Goal: Use online tool/utility: Utilize a website feature to perform a specific function

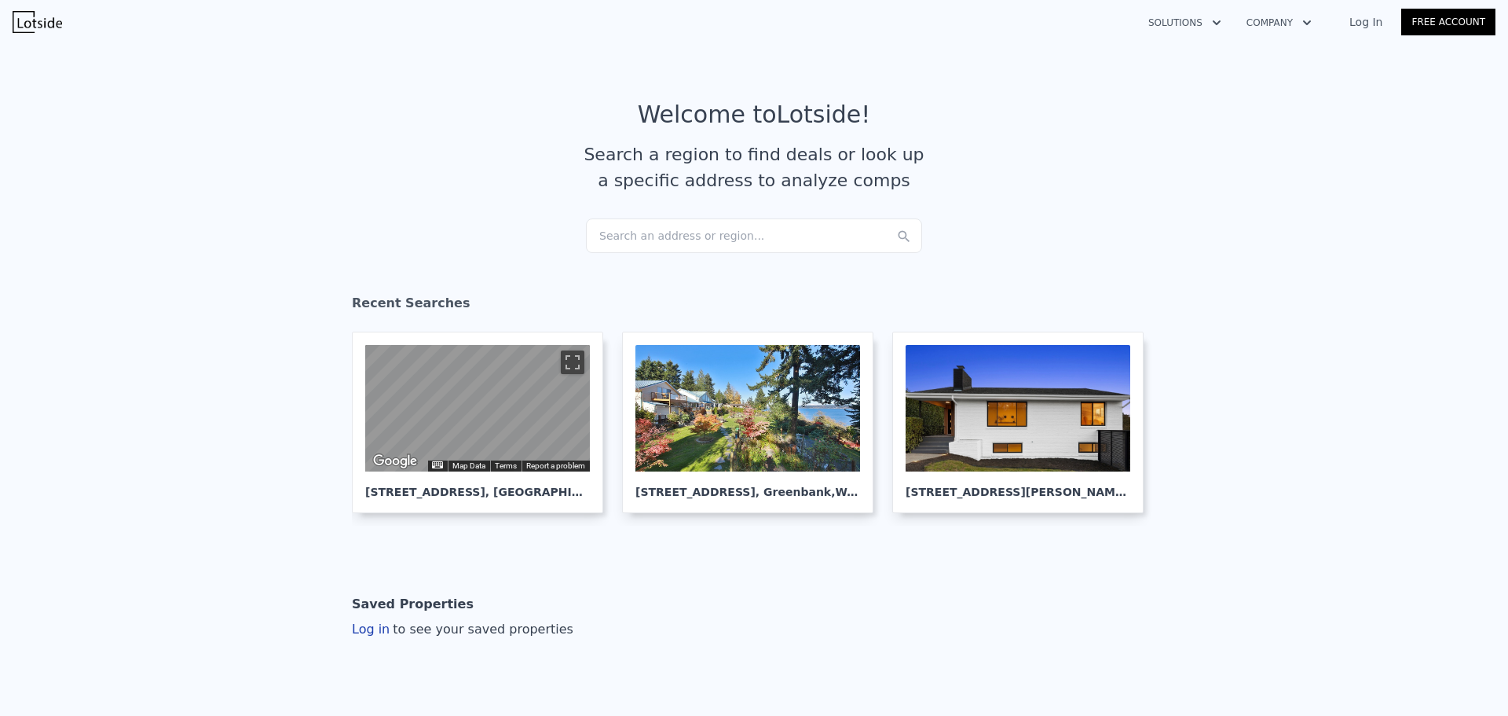
click at [603, 233] on div "Search an address or region..." at bounding box center [754, 235] width 336 height 35
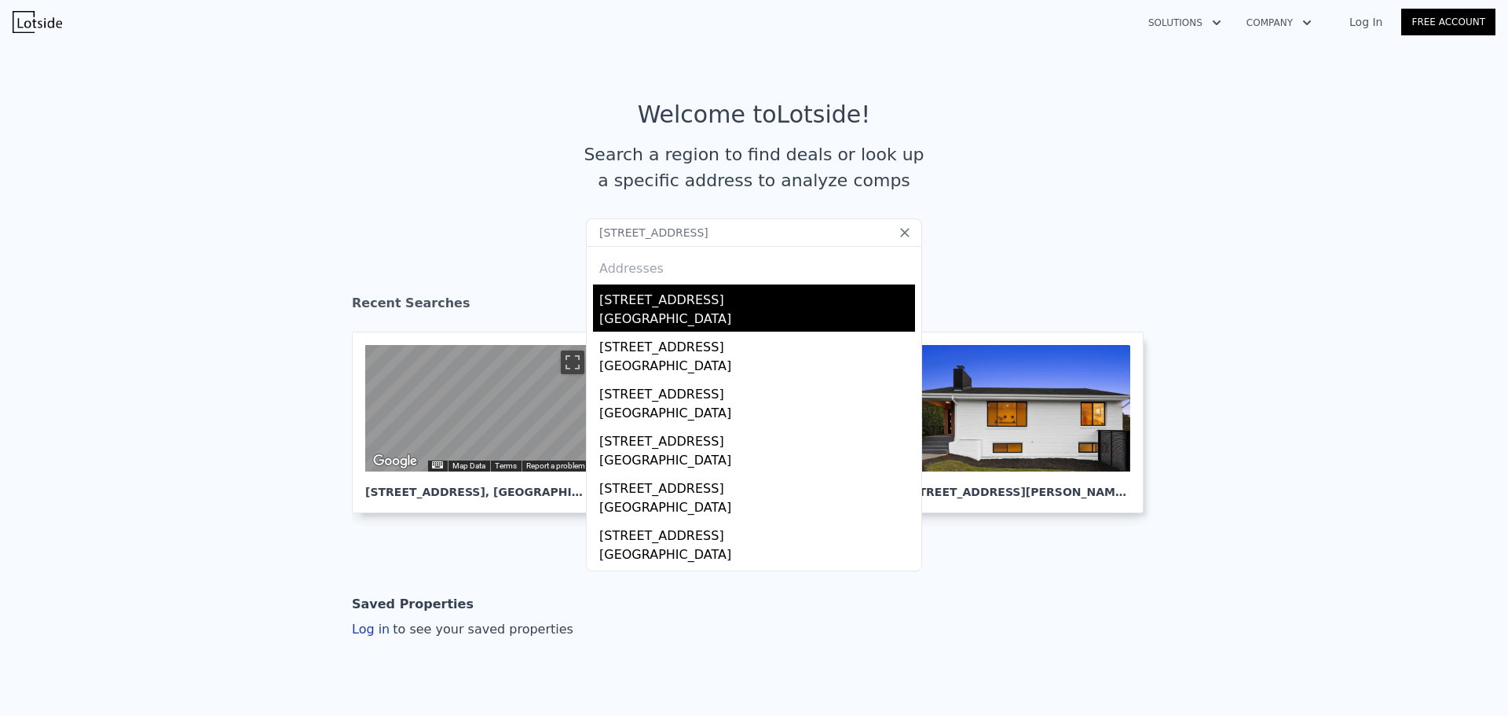
type input "[STREET_ADDRESS]"
click at [656, 305] on div "[STREET_ADDRESS]" at bounding box center [757, 296] width 316 height 25
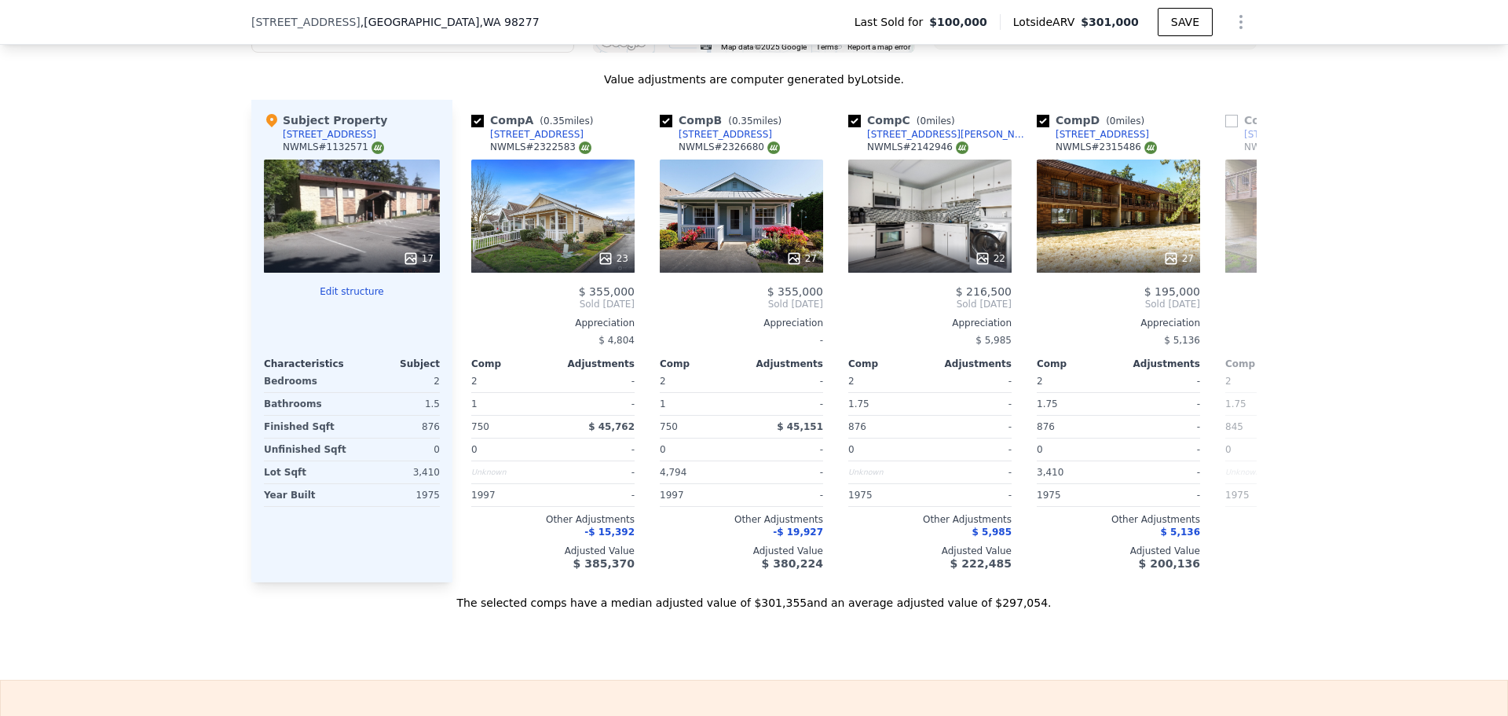
scroll to position [1723, 0]
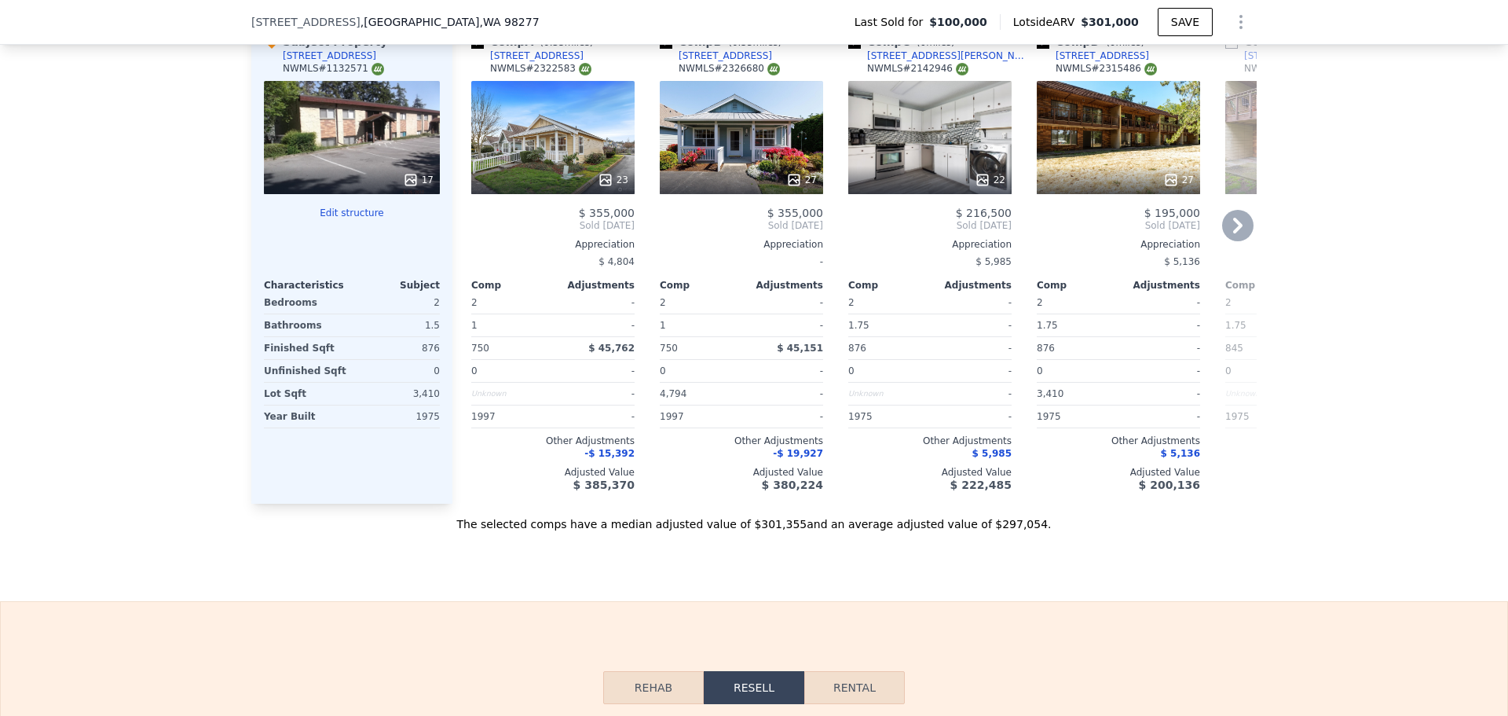
click at [1166, 188] on icon at bounding box center [1172, 180] width 16 height 16
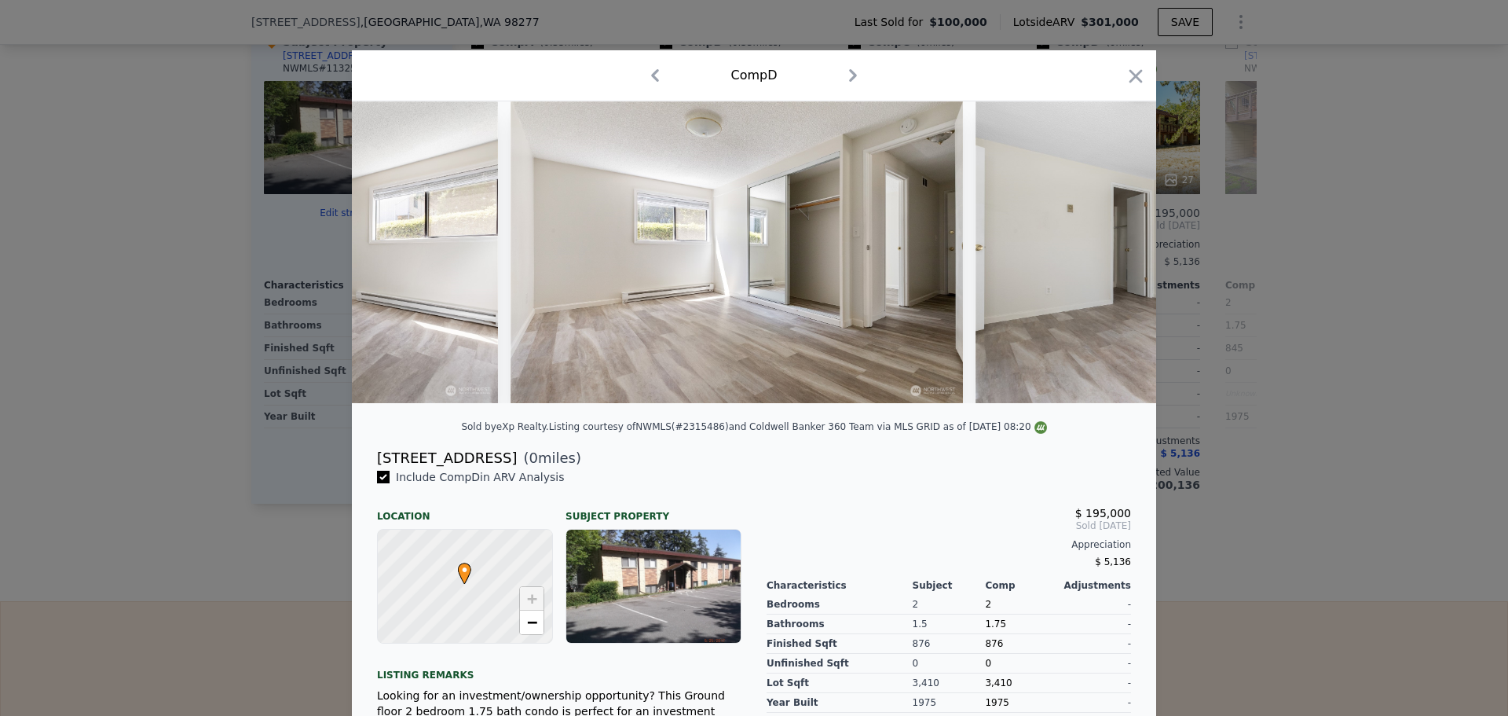
scroll to position [0, 4527]
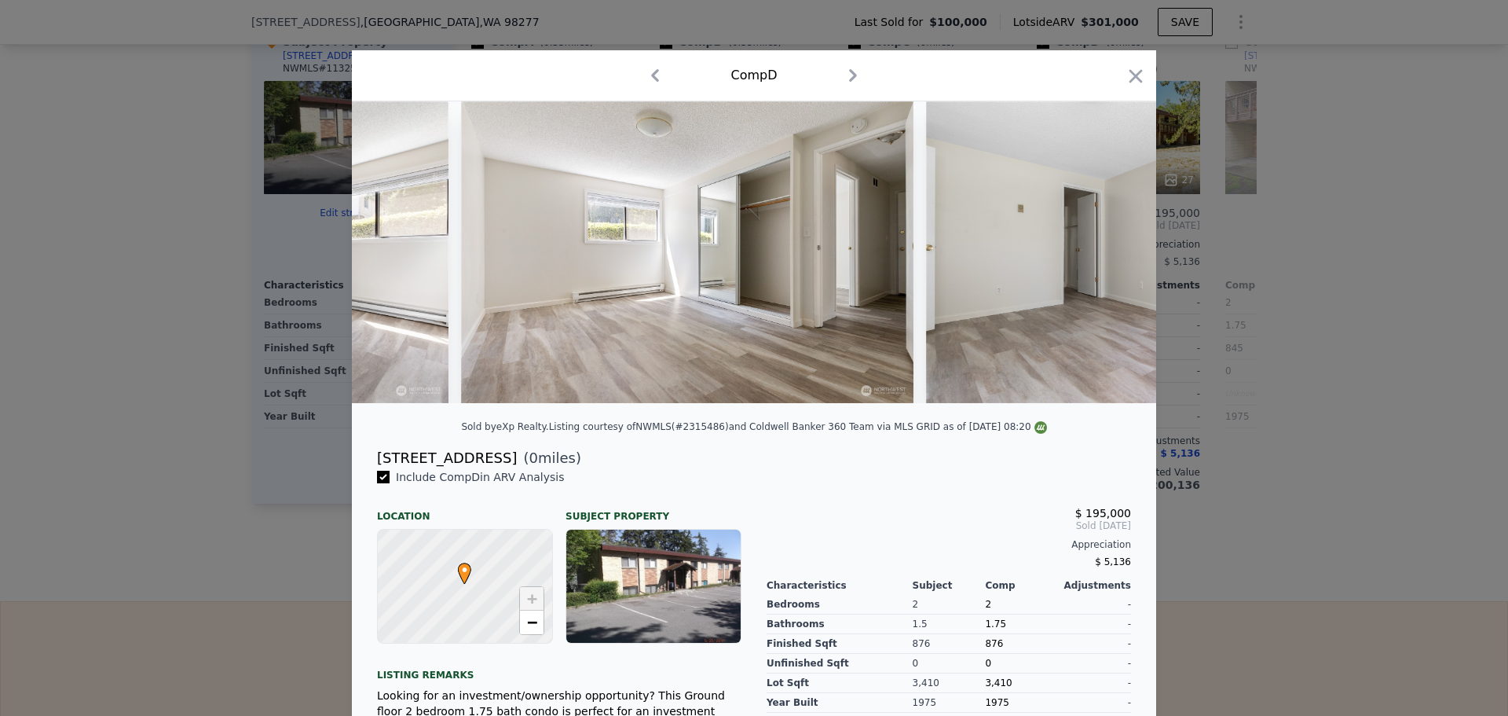
drag, startPoint x: 548, startPoint y: 467, endPoint x: 368, endPoint y: 461, distance: 179.2
click at [368, 461] on div "[STREET_ADDRESS] ( 0 miles)" at bounding box center [754, 458] width 779 height 22
click at [1125, 71] on icon "button" at bounding box center [1136, 76] width 22 height 22
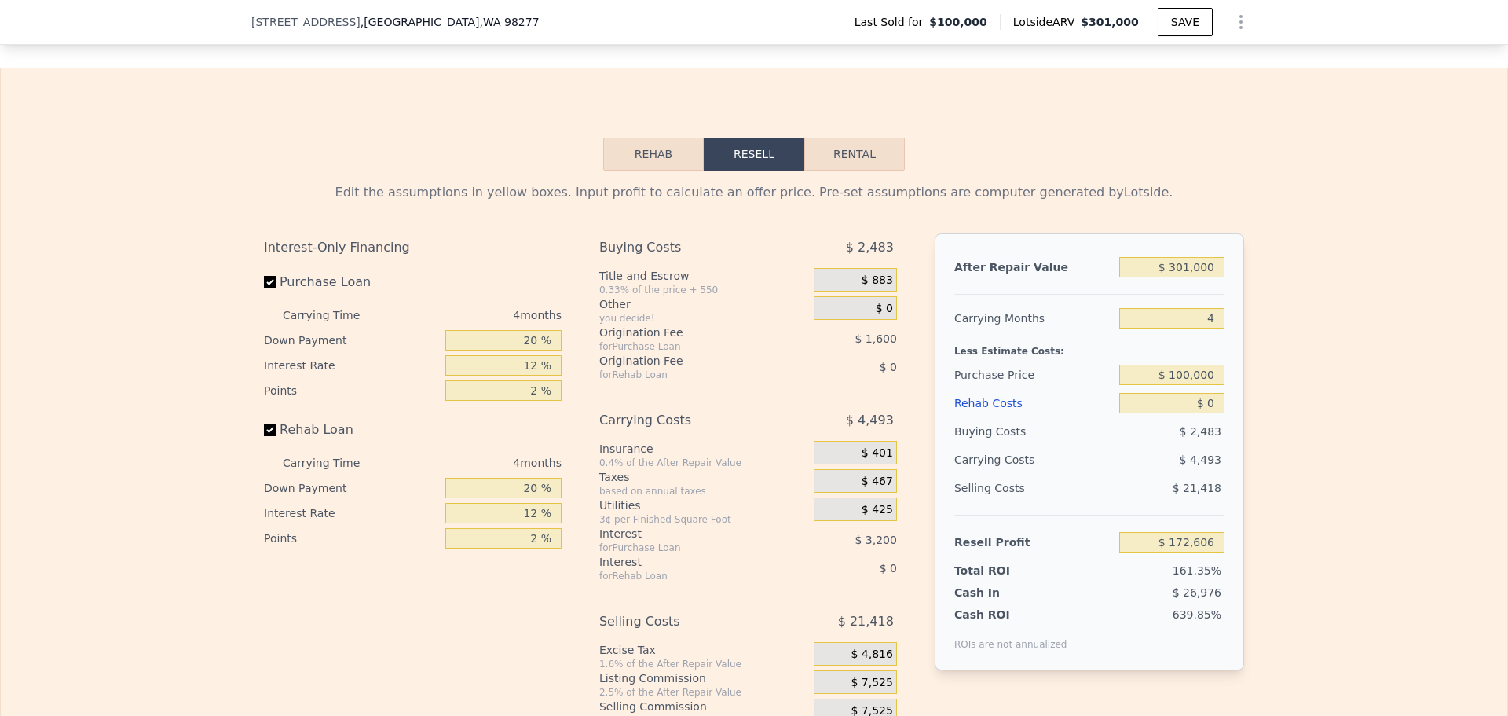
scroll to position [2351, 0]
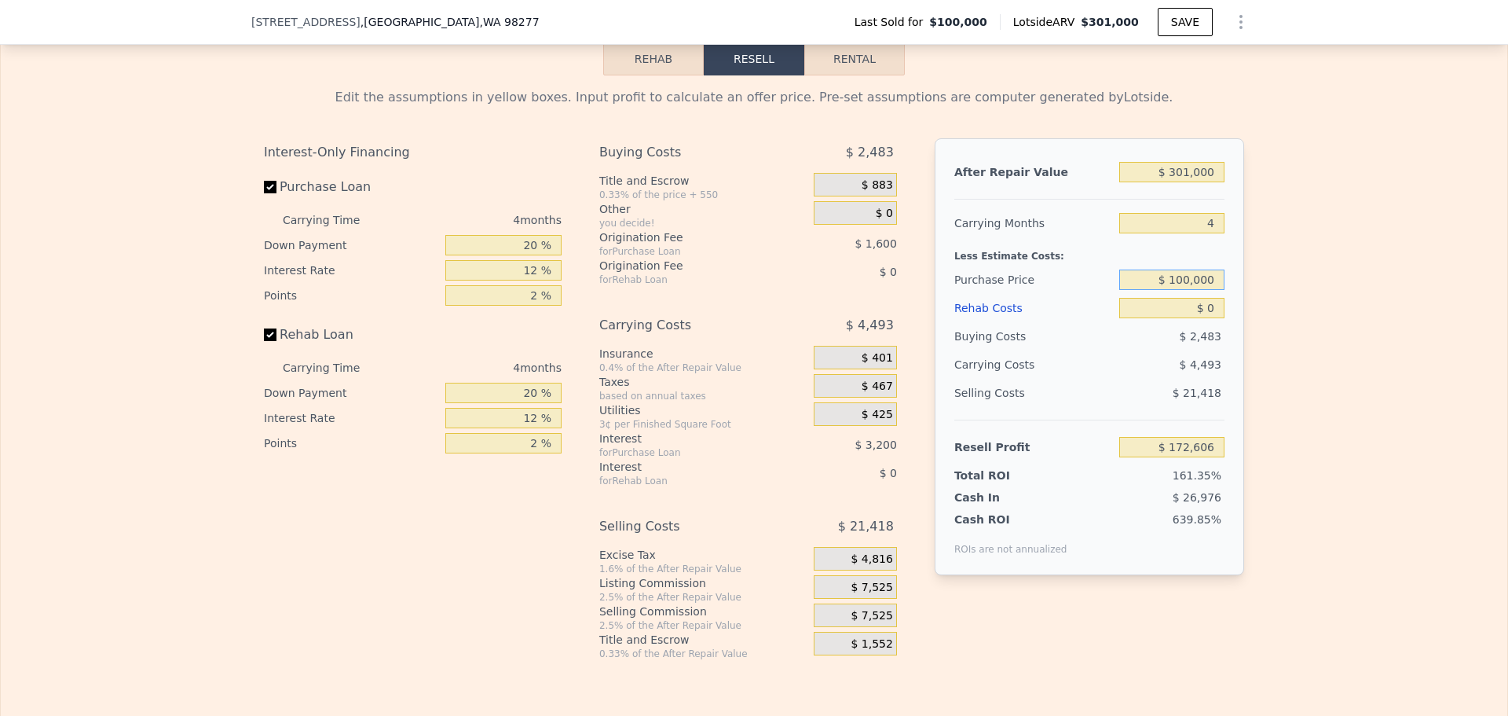
click at [1193, 290] on input "$ 100,000" at bounding box center [1172, 279] width 105 height 20
click at [1199, 290] on input "$ 100,000" at bounding box center [1172, 279] width 105 height 20
click at [1175, 290] on input "$ 100,000" at bounding box center [1172, 279] width 105 height 20
click at [1180, 290] on input "$ 100,000" at bounding box center [1172, 279] width 105 height 20
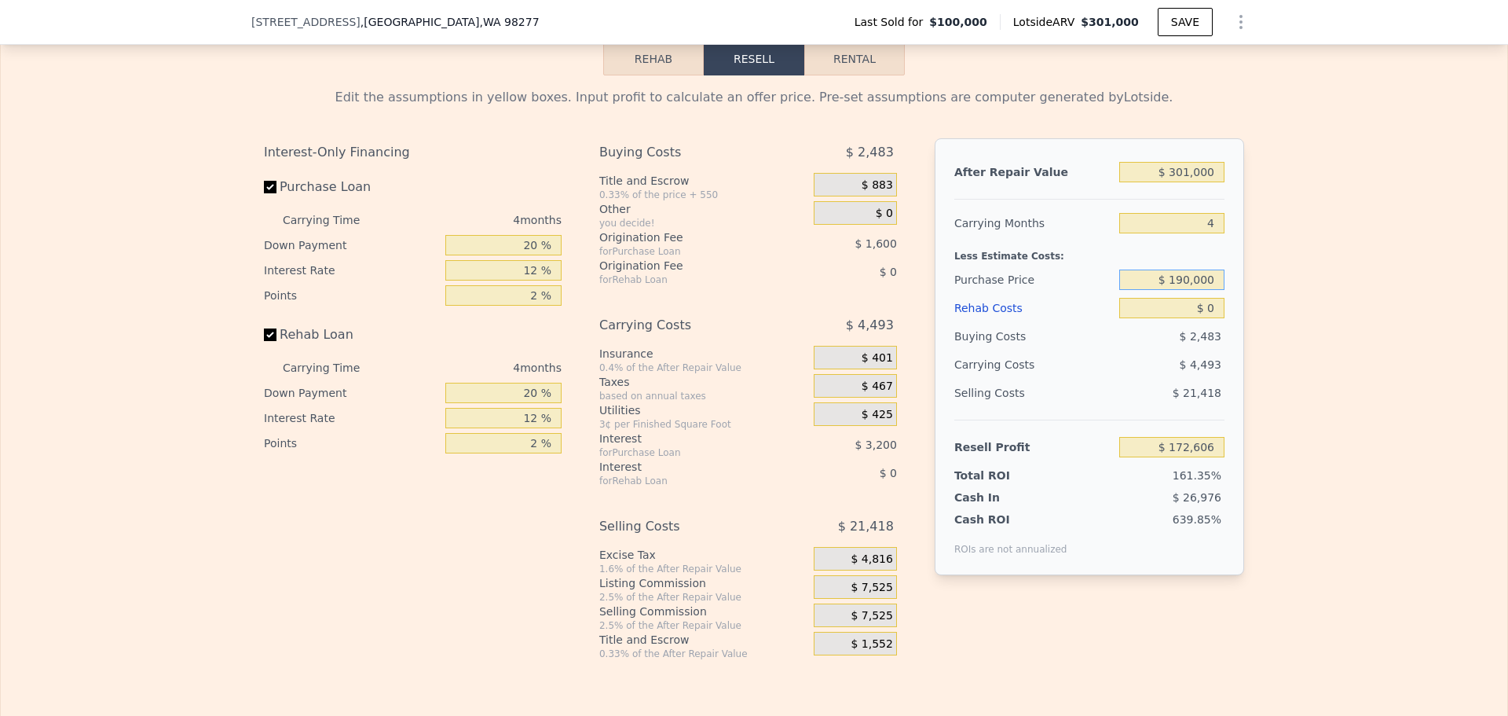
type input "$ 190,000"
click at [1289, 244] on div "Edit the assumptions in yellow boxes. Input profit to calculate an offer price.…" at bounding box center [754, 367] width 1507 height 585
type input "$ 77,986"
click at [1209, 318] on input "$ 0" at bounding box center [1172, 308] width 105 height 20
type input "$ 2"
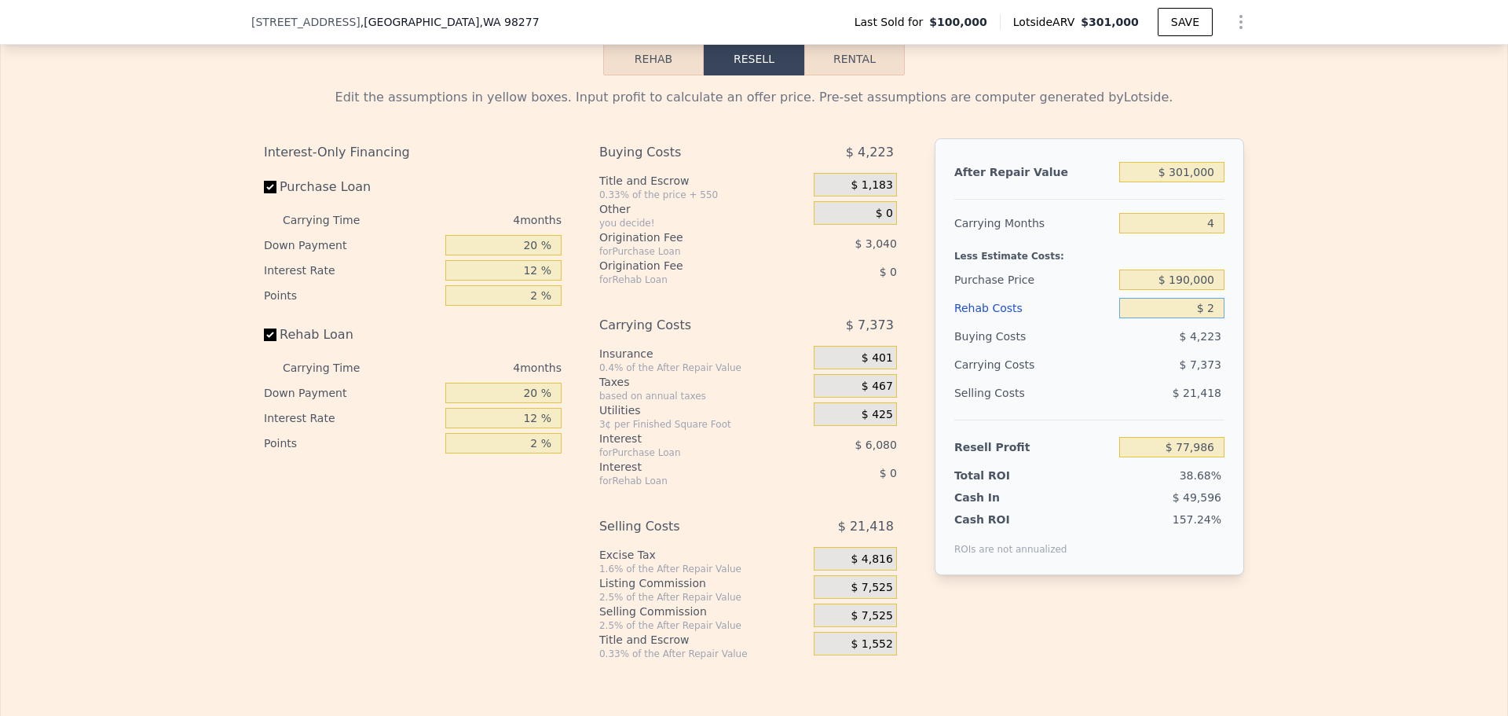
type input "$ 77,984"
type input "$ 26"
type input "$ 77,960"
type input "$ 26,000"
type input "$ 50,738"
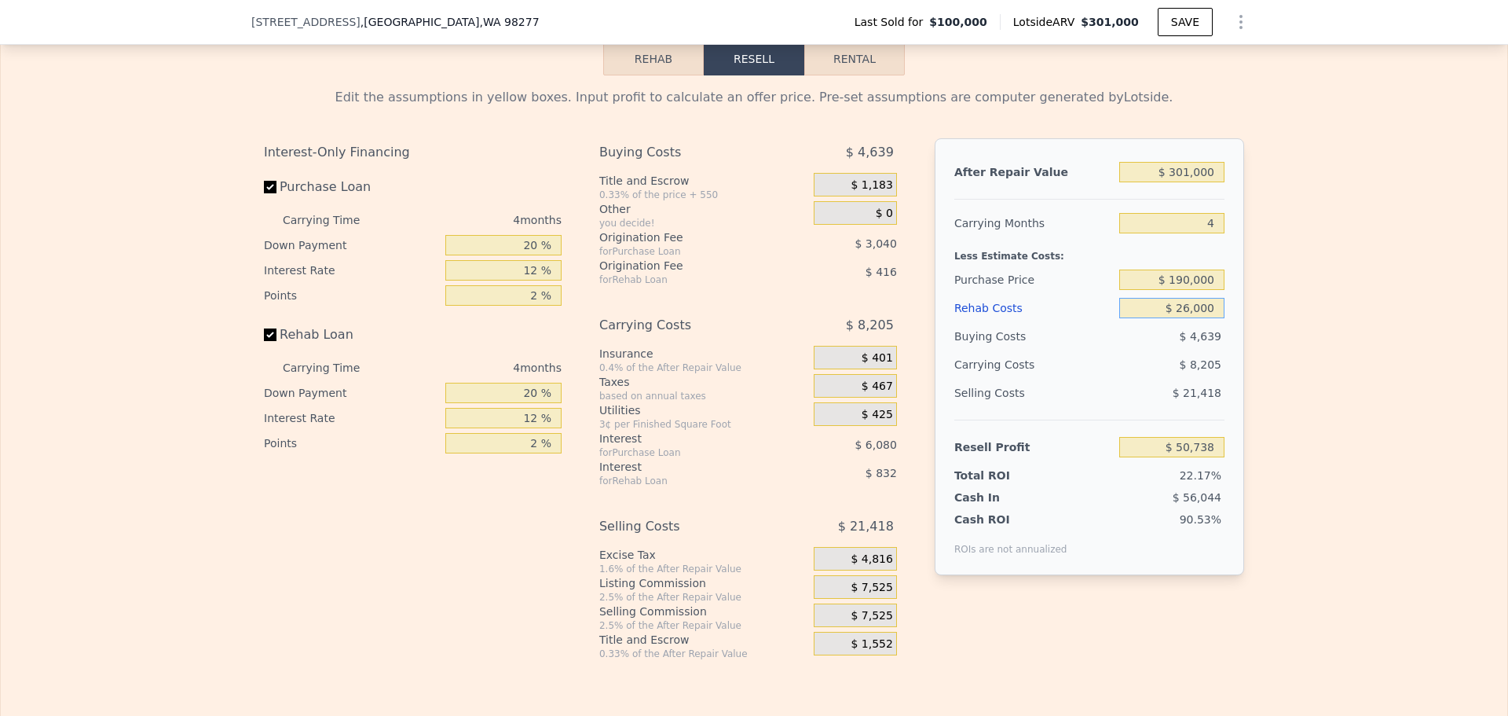
type input "$ 26,000"
click at [1266, 316] on div "Edit the assumptions in yellow boxes. Input profit to calculate an offer price.…" at bounding box center [754, 367] width 1507 height 585
click at [1189, 290] on input "$ 190,000" at bounding box center [1172, 279] width 105 height 20
click at [1274, 290] on div "Edit the assumptions in yellow boxes. Input profit to calculate an offer price.…" at bounding box center [754, 367] width 1507 height 585
drag, startPoint x: 1171, startPoint y: 302, endPoint x: 1184, endPoint y: 299, distance: 13.6
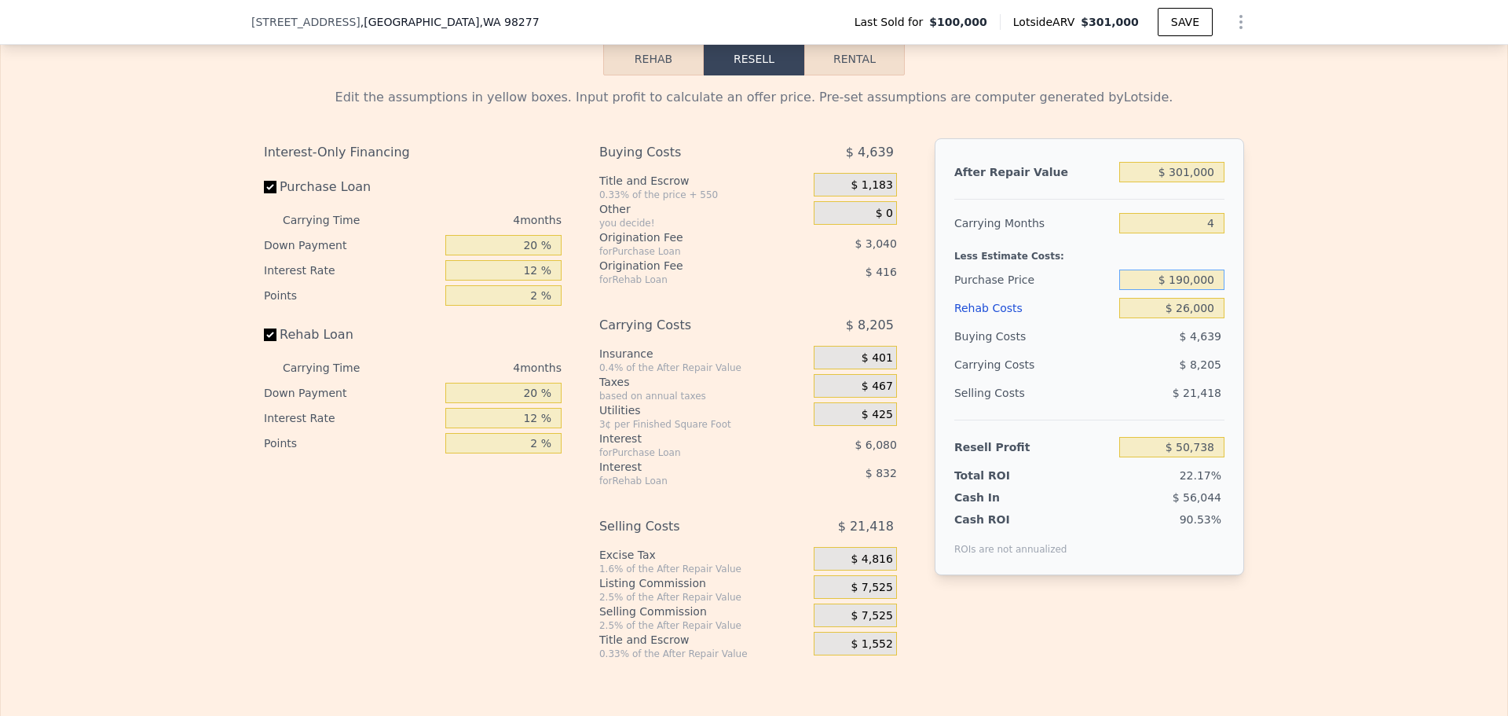
click at [1184, 290] on input "$ 190,000" at bounding box center [1172, 279] width 105 height 20
type input "$ 220,000"
click at [1303, 299] on div "Edit the assumptions in yellow boxes. Input profit to calculate an offer price.…" at bounding box center [754, 367] width 1507 height 585
type input "$ 19,198"
drag, startPoint x: 1175, startPoint y: 300, endPoint x: 1188, endPoint y: 298, distance: 12.8
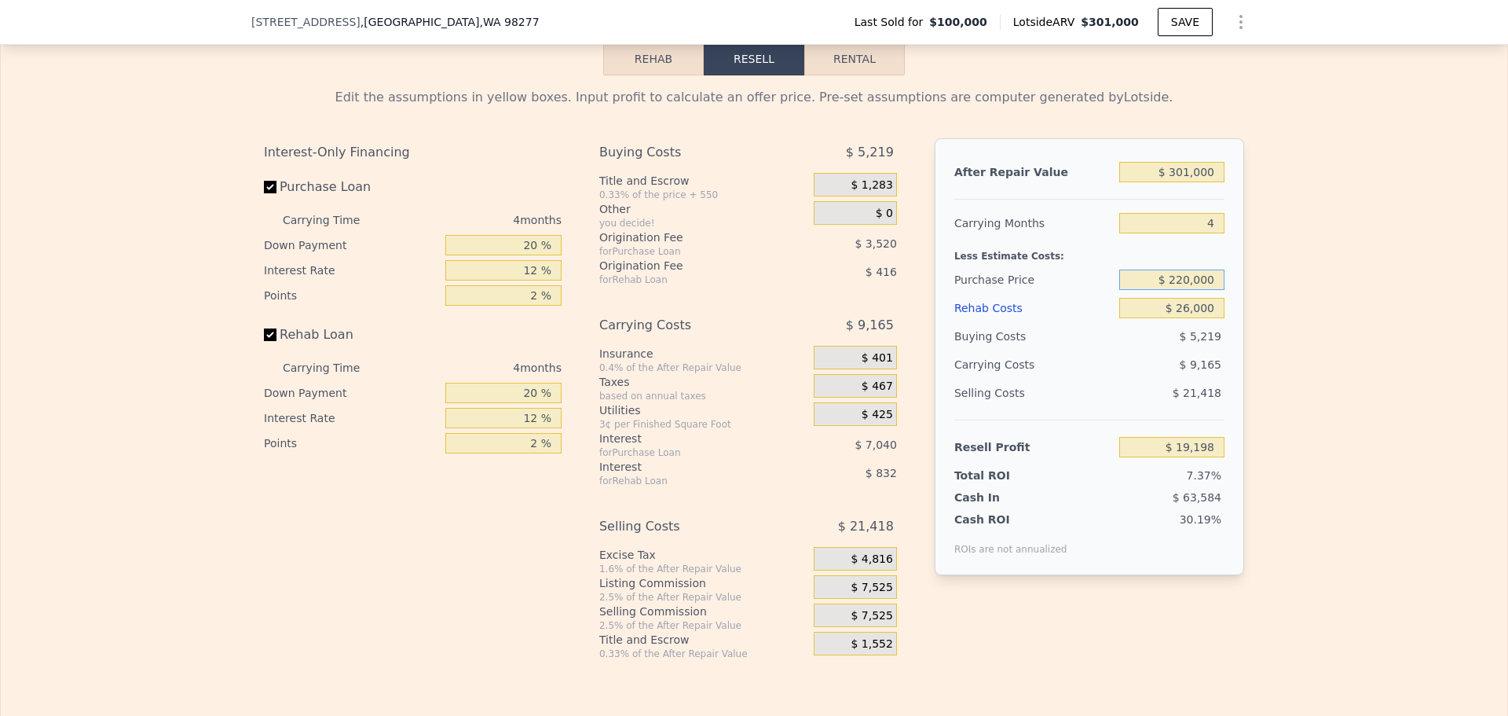
click at [1188, 290] on input "$ 220,000" at bounding box center [1172, 279] width 105 height 20
type input "$ 210,000"
click at [1285, 291] on div "Edit the assumptions in yellow boxes. Input profit to calculate an offer price.…" at bounding box center [754, 367] width 1507 height 585
type input "$ 29,712"
drag, startPoint x: 1171, startPoint y: 303, endPoint x: 1184, endPoint y: 302, distance: 13.4
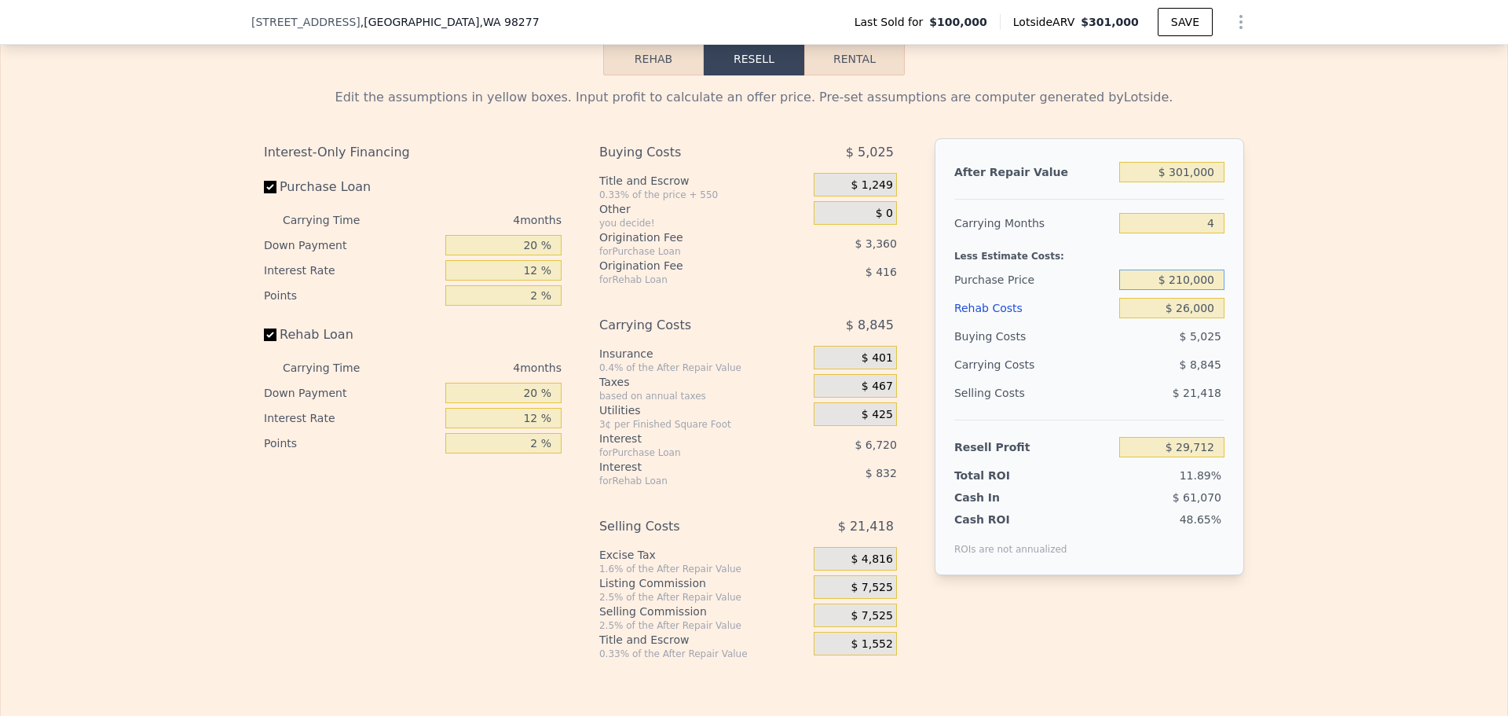
click at [1184, 290] on input "$ 210,000" at bounding box center [1172, 279] width 105 height 20
type input "$ 190,000"
click at [1287, 295] on div "Edit the assumptions in yellow boxes. Input profit to calculate an offer price.…" at bounding box center [754, 367] width 1507 height 585
type input "$ 50,738"
click at [526, 255] on input "20 %" at bounding box center [503, 245] width 116 height 20
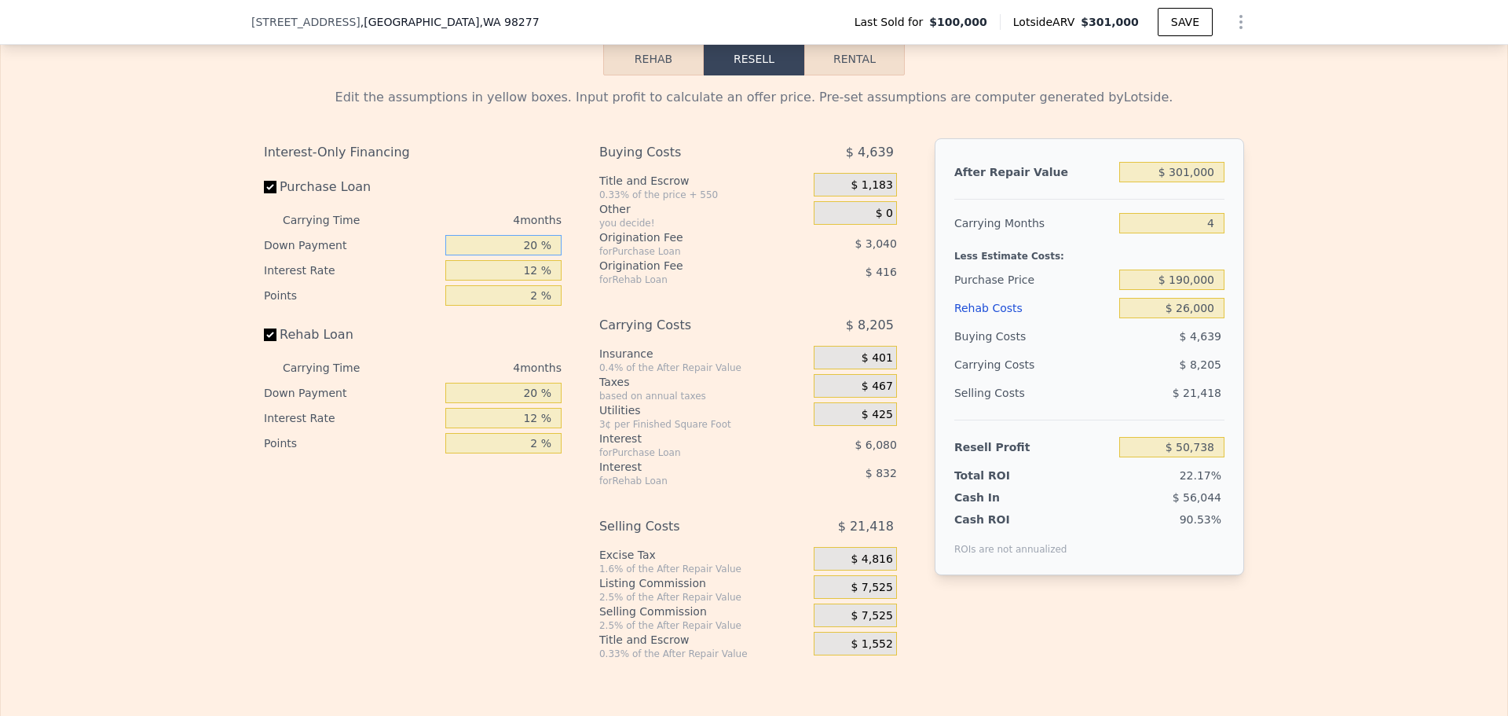
click at [526, 255] on input "20 %" at bounding box center [503, 245] width 116 height 20
type input "10 %"
type input "1 %"
type input "$ 52,448"
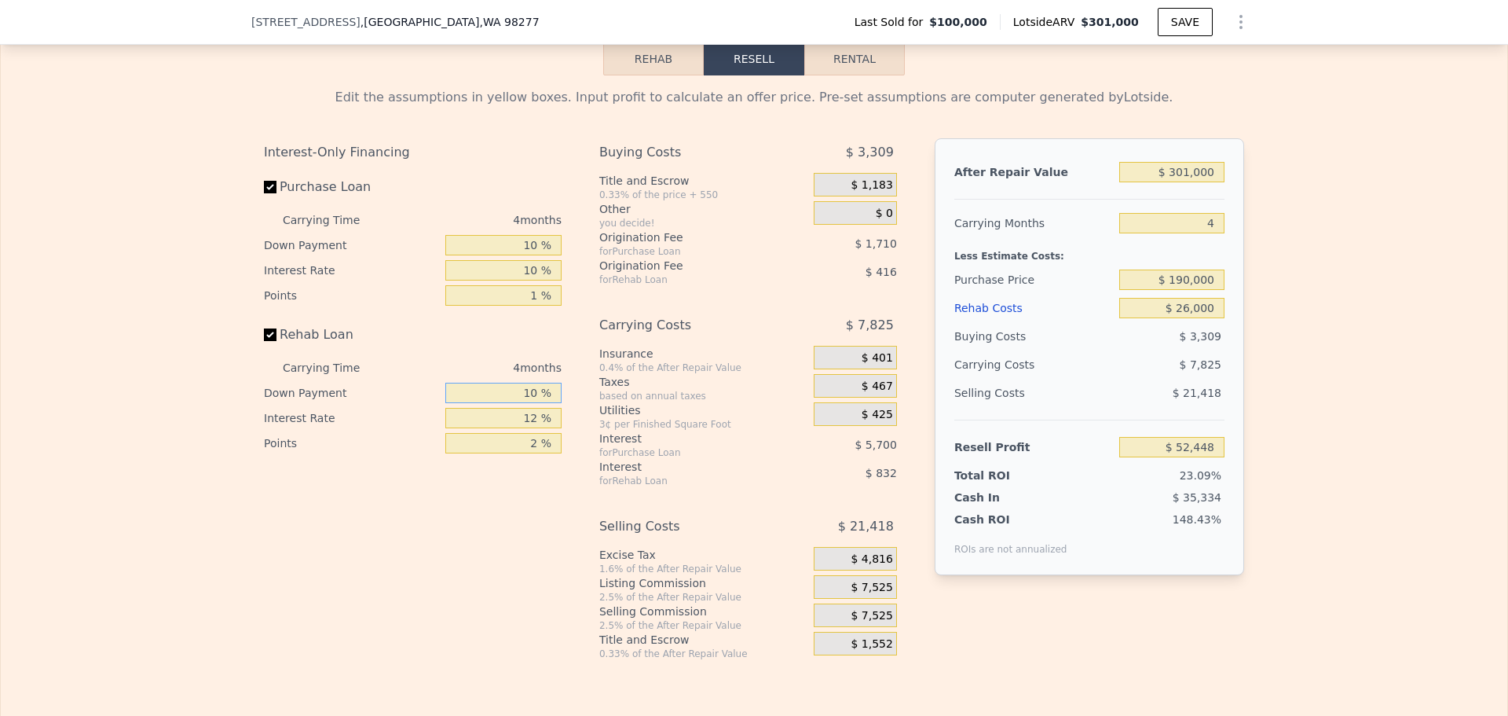
type input "10 %"
type input "1 %"
type input "$ 52,682"
type input "1 %"
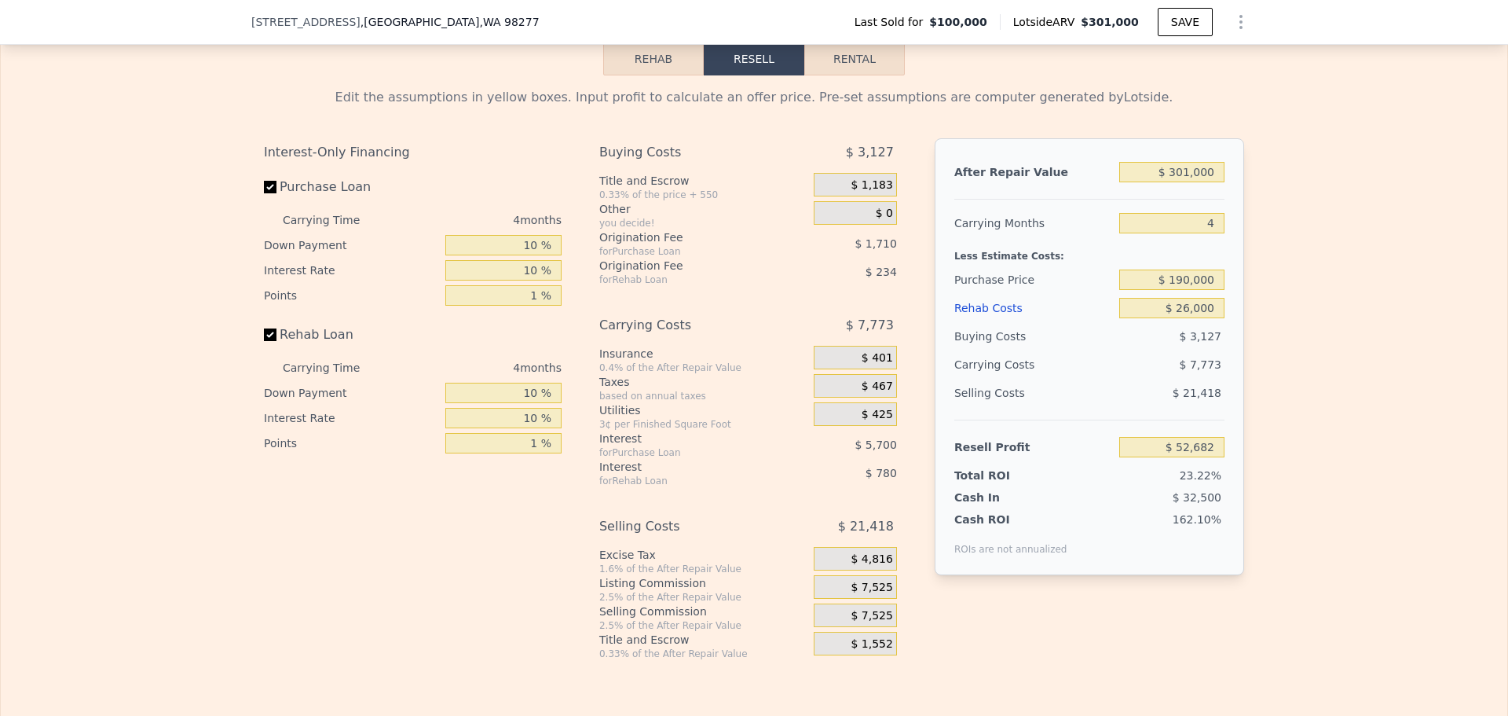
click at [874, 595] on span "$ 7,525" at bounding box center [872, 588] width 42 height 14
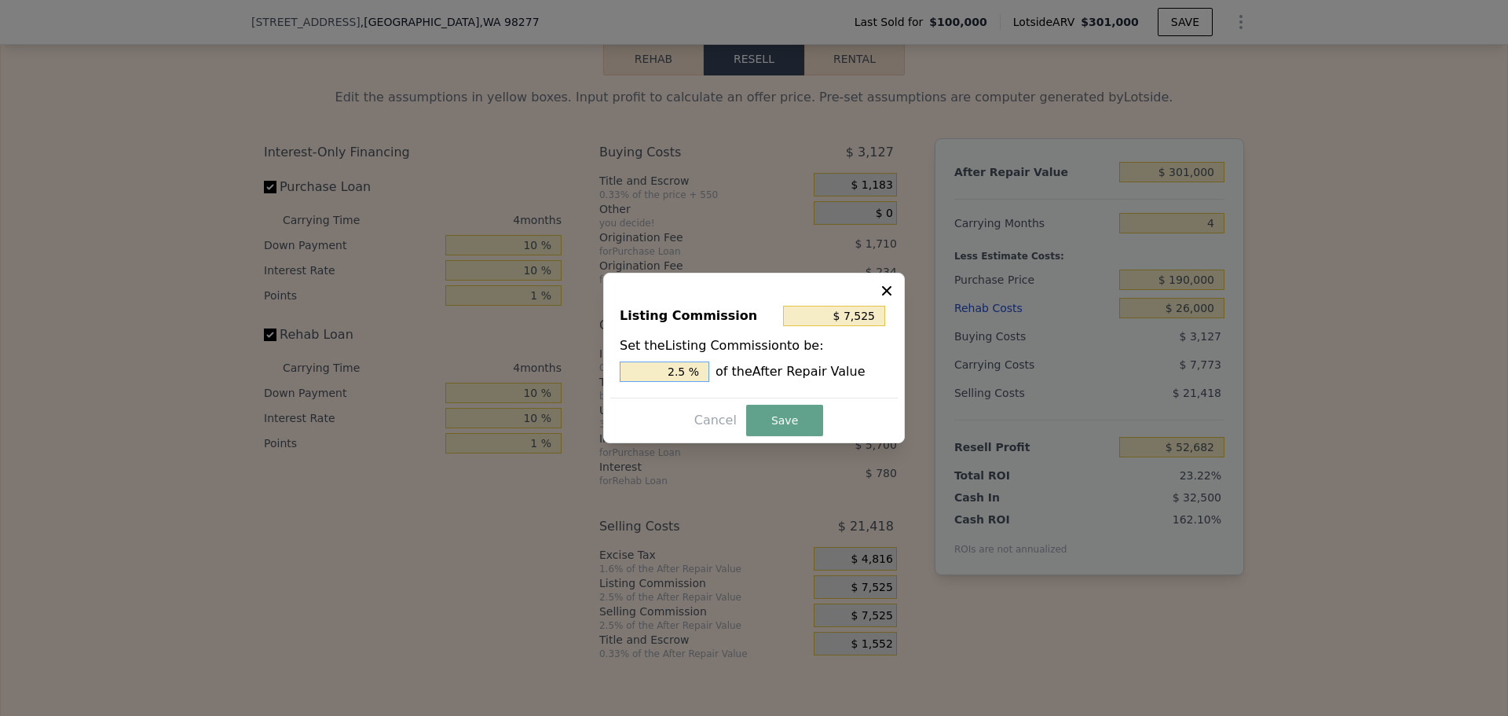
click at [685, 373] on input "2.5 %" at bounding box center [665, 371] width 90 height 20
type input "$ 6,020"
type input "2 %"
click at [769, 423] on button "Save" at bounding box center [784, 420] width 77 height 31
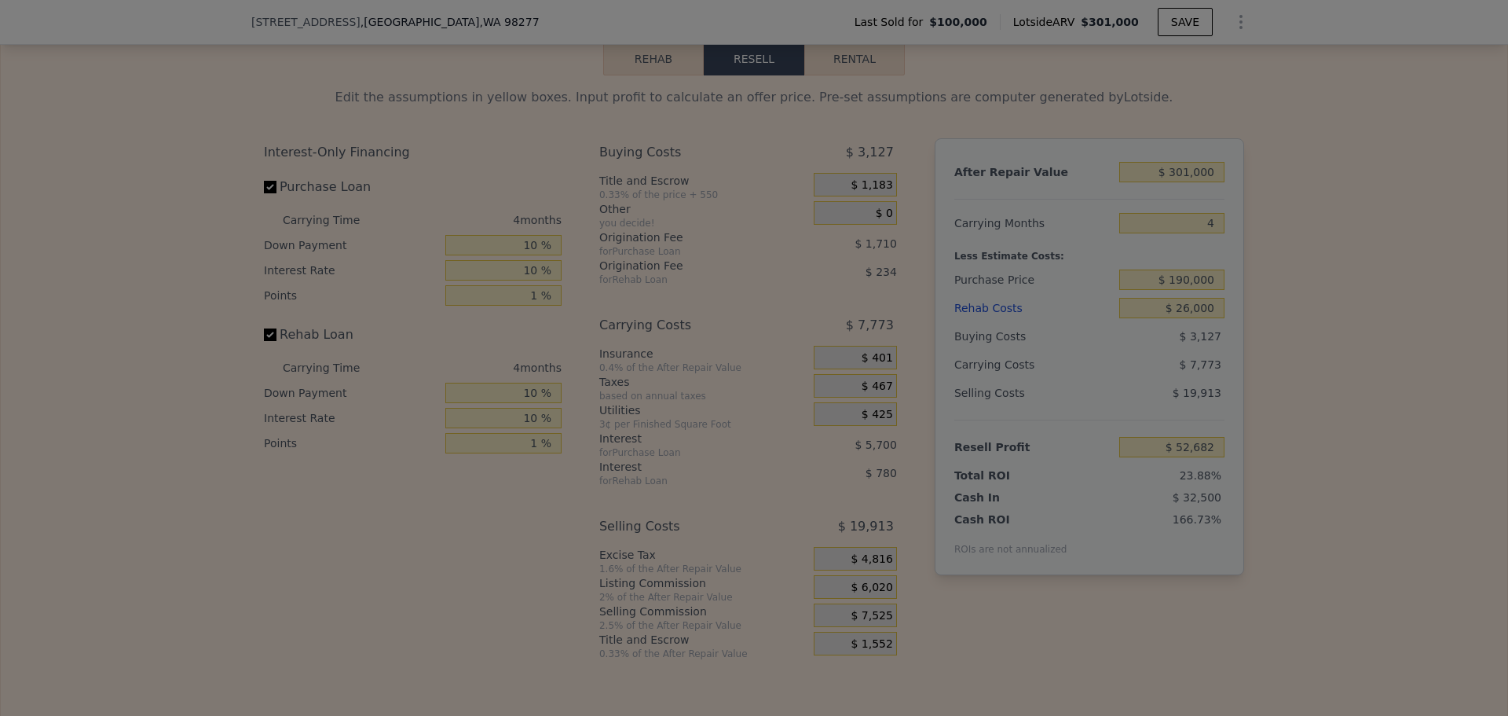
type input "$ 54,187"
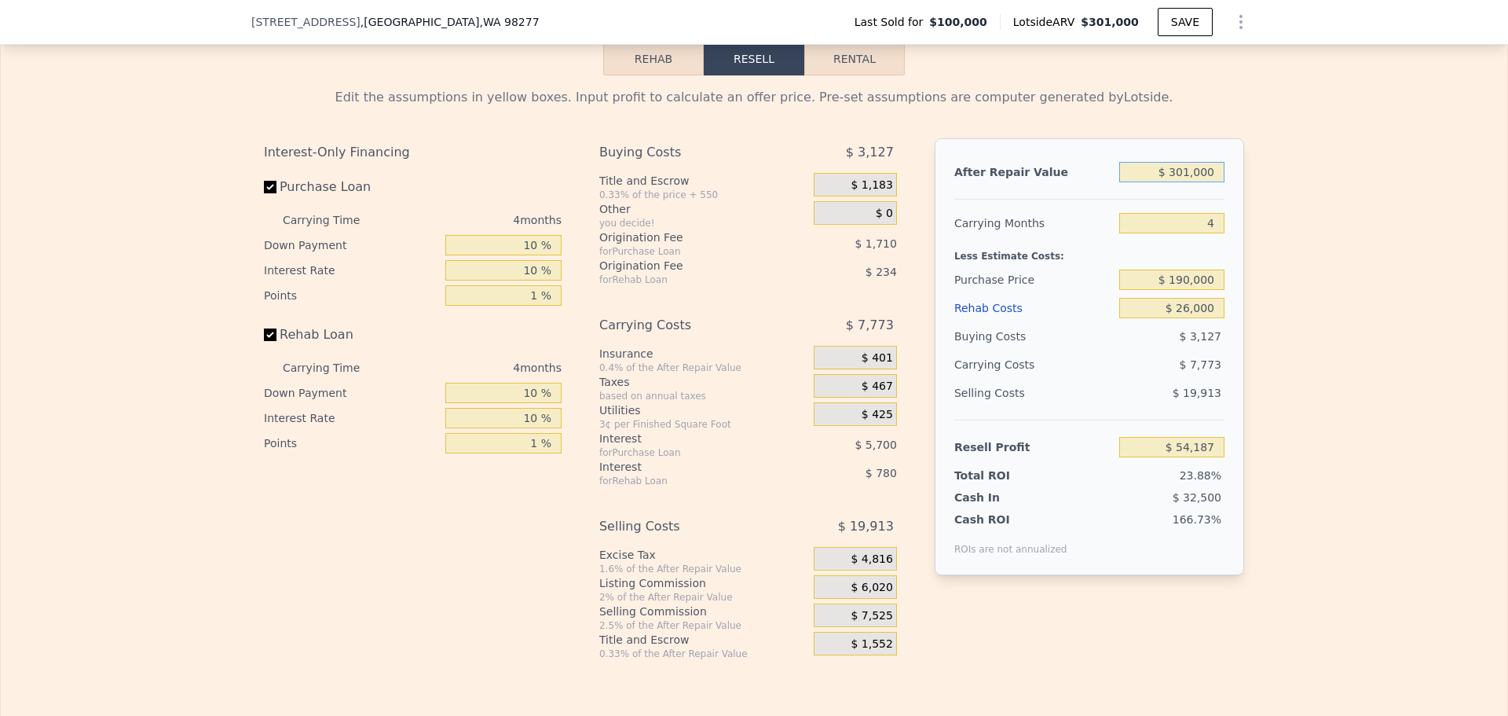
click at [1185, 182] on input "$ 301,000" at bounding box center [1172, 172] width 105 height 20
type input "$ 268,000"
type input "$ 23,354"
click at [1298, 220] on div "Edit the assumptions in yellow boxes. Input profit to calculate an offer price.…" at bounding box center [754, 367] width 1507 height 585
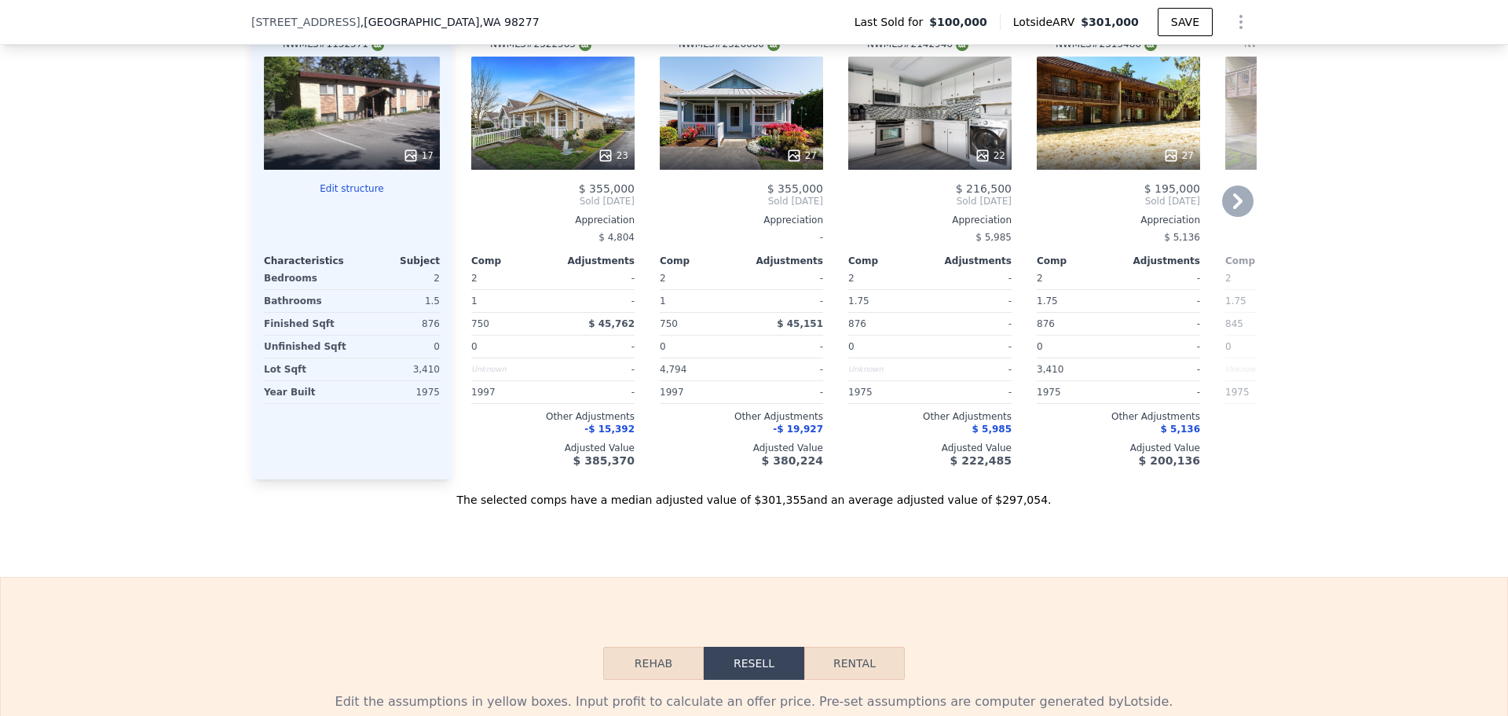
scroll to position [1723, 0]
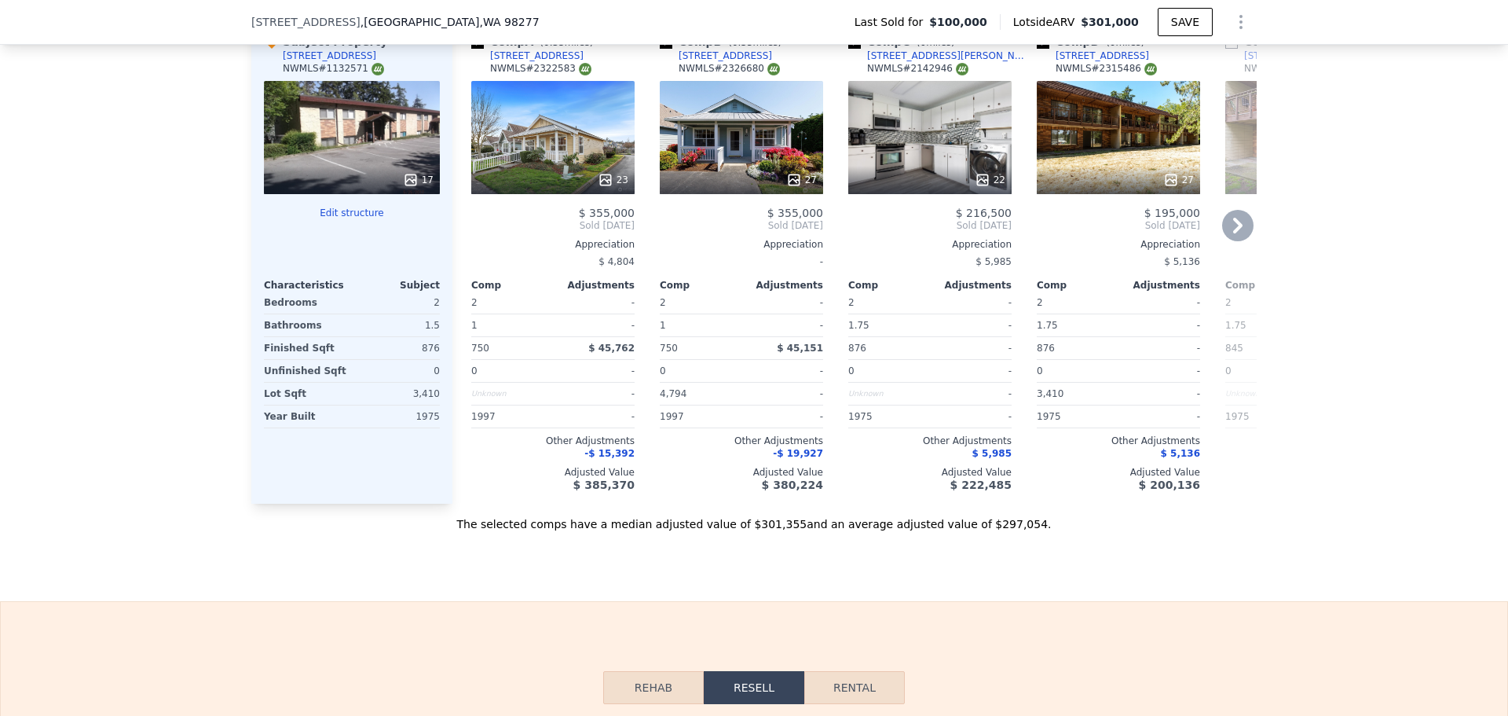
click at [979, 188] on icon at bounding box center [983, 180] width 16 height 16
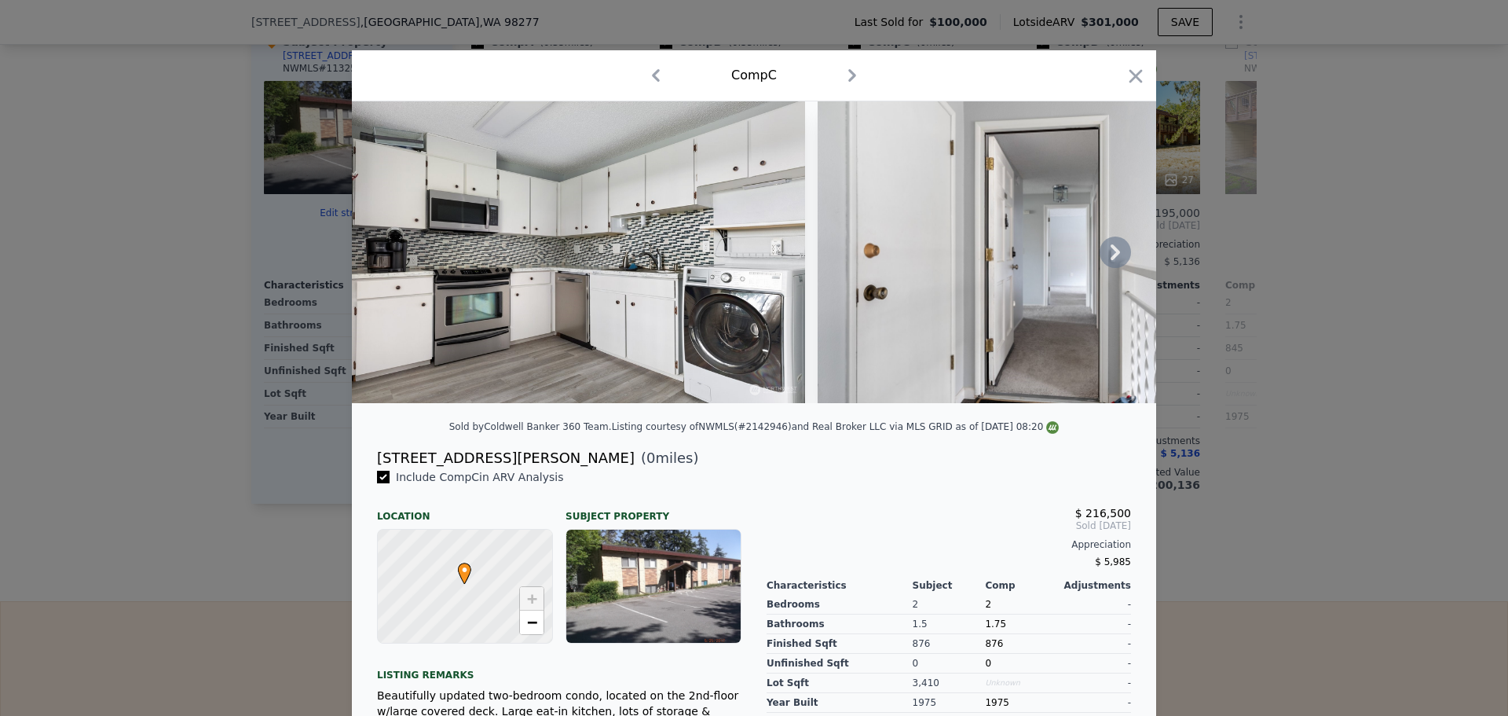
type input "$ 301,000"
type input "$ 0"
type input "$ 172,606"
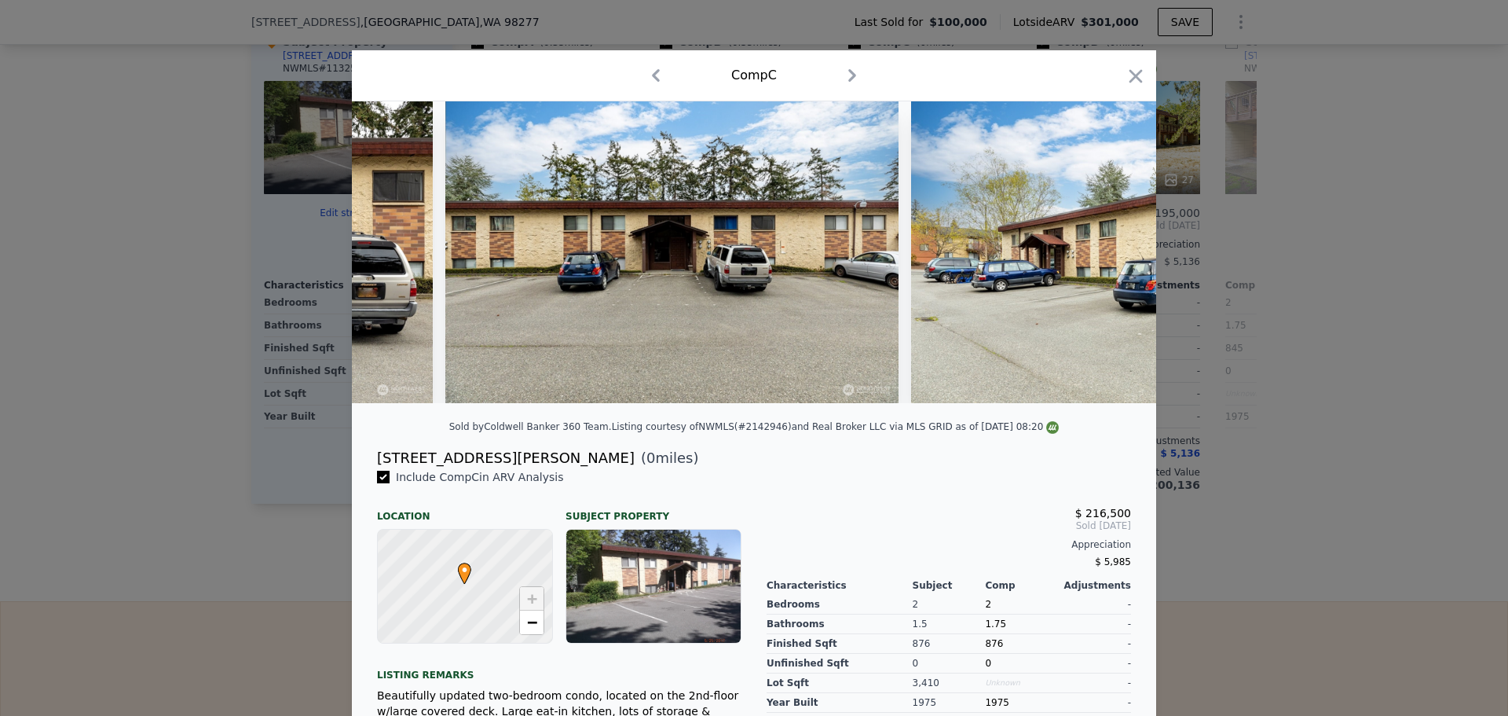
scroll to position [0, 9449]
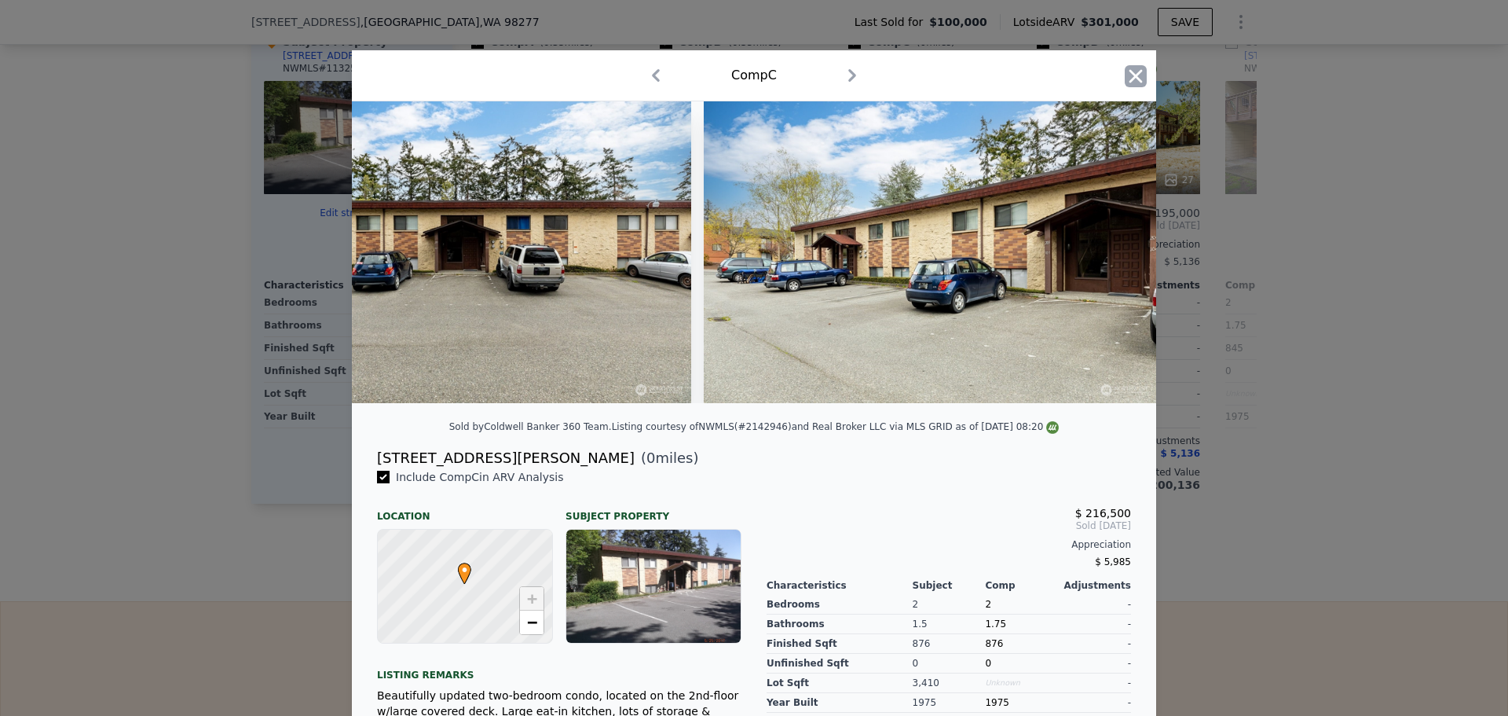
click at [1131, 75] on icon "button" at bounding box center [1136, 75] width 13 height 13
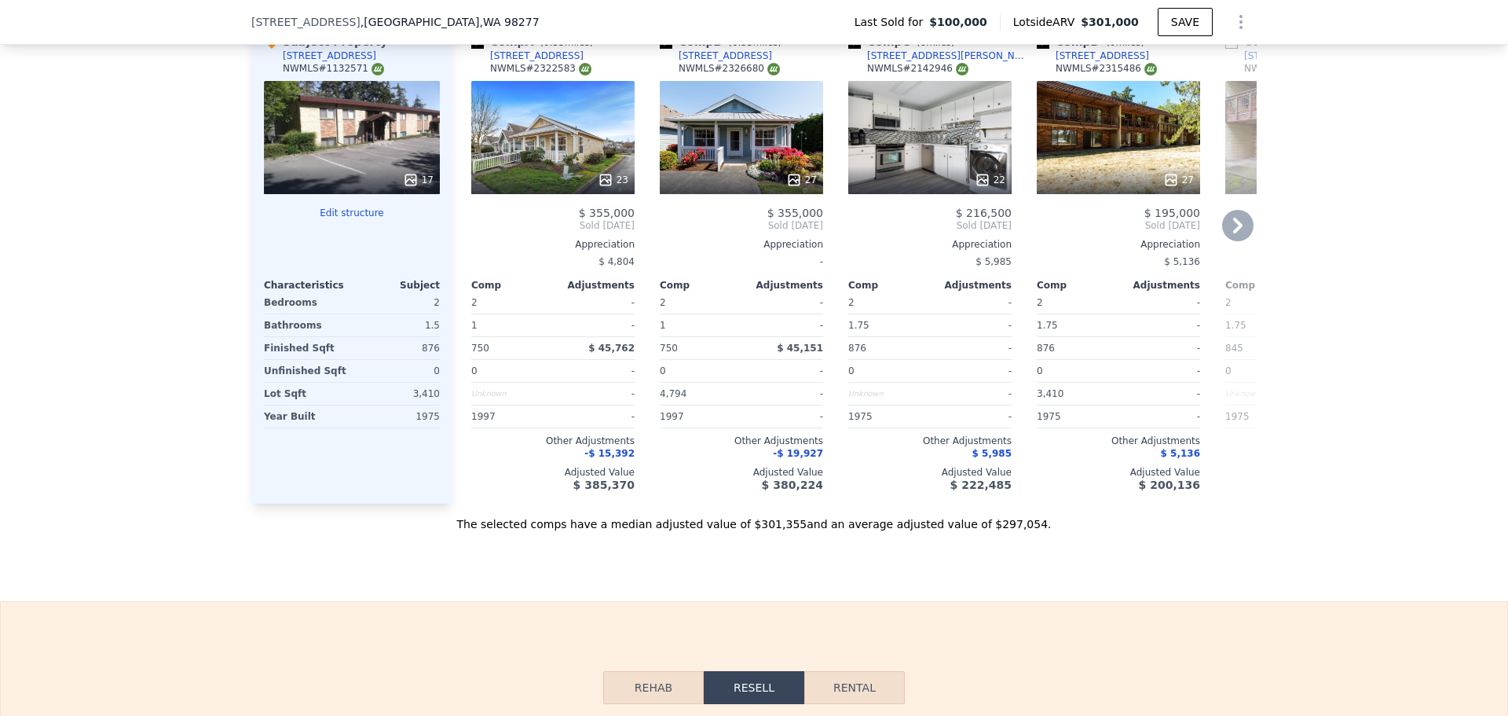
scroll to position [1644, 0]
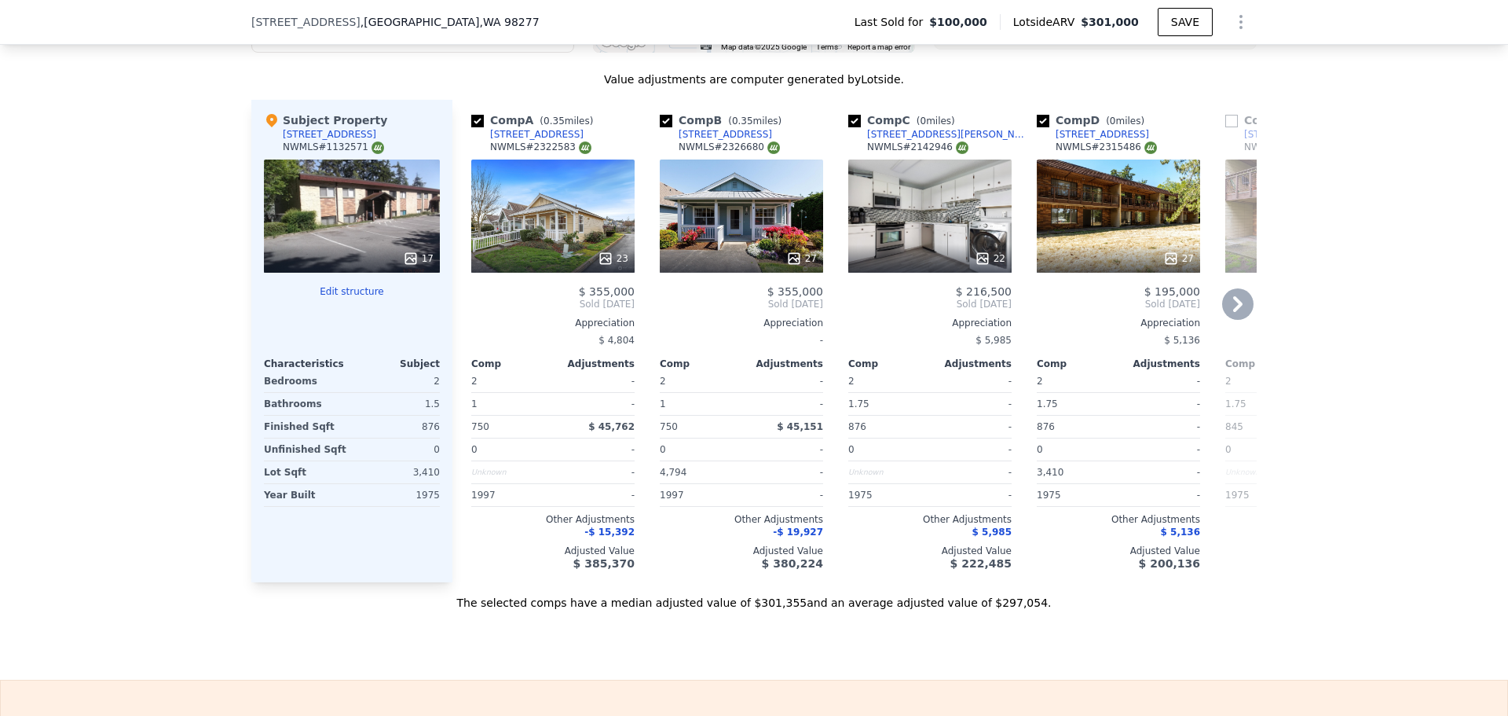
click at [1233, 312] on icon at bounding box center [1237, 304] width 9 height 16
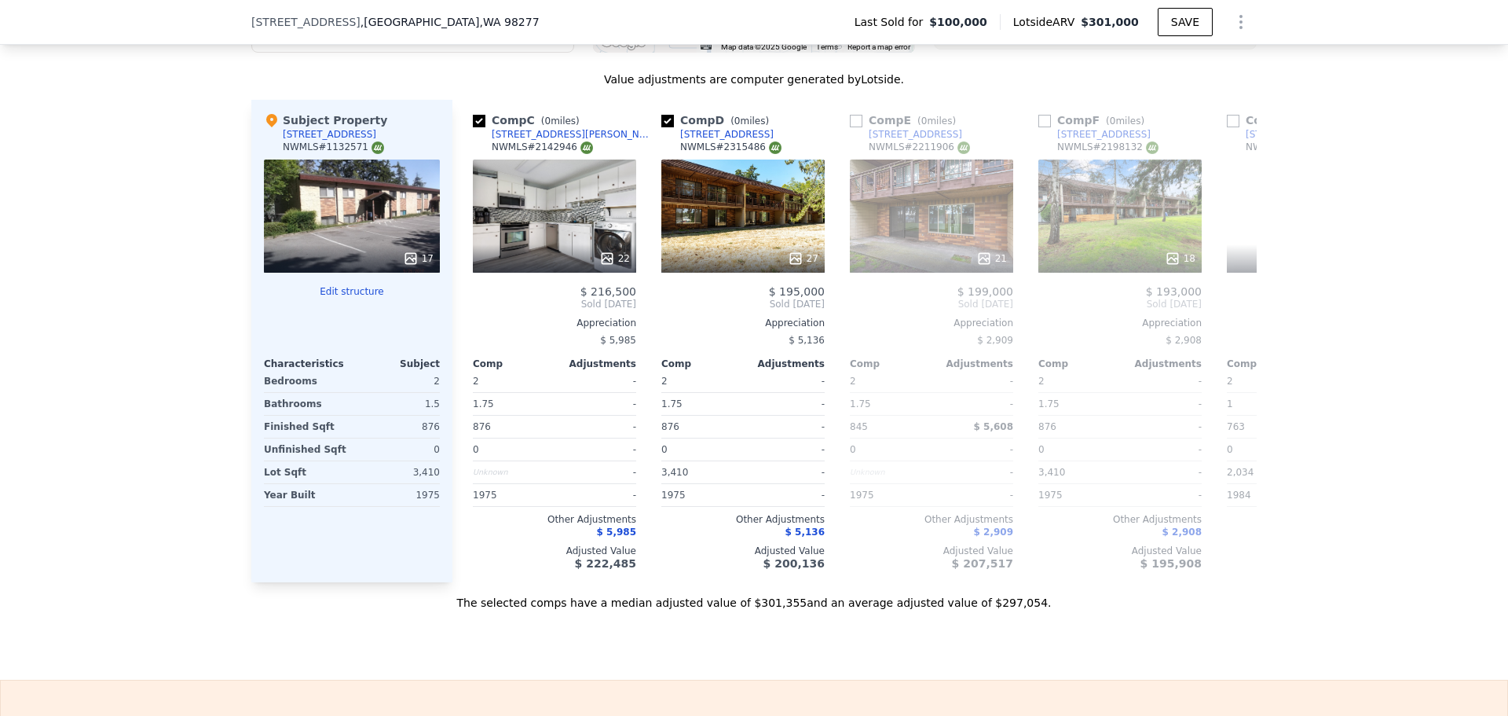
scroll to position [0, 377]
click at [1228, 312] on icon at bounding box center [1237, 303] width 31 height 31
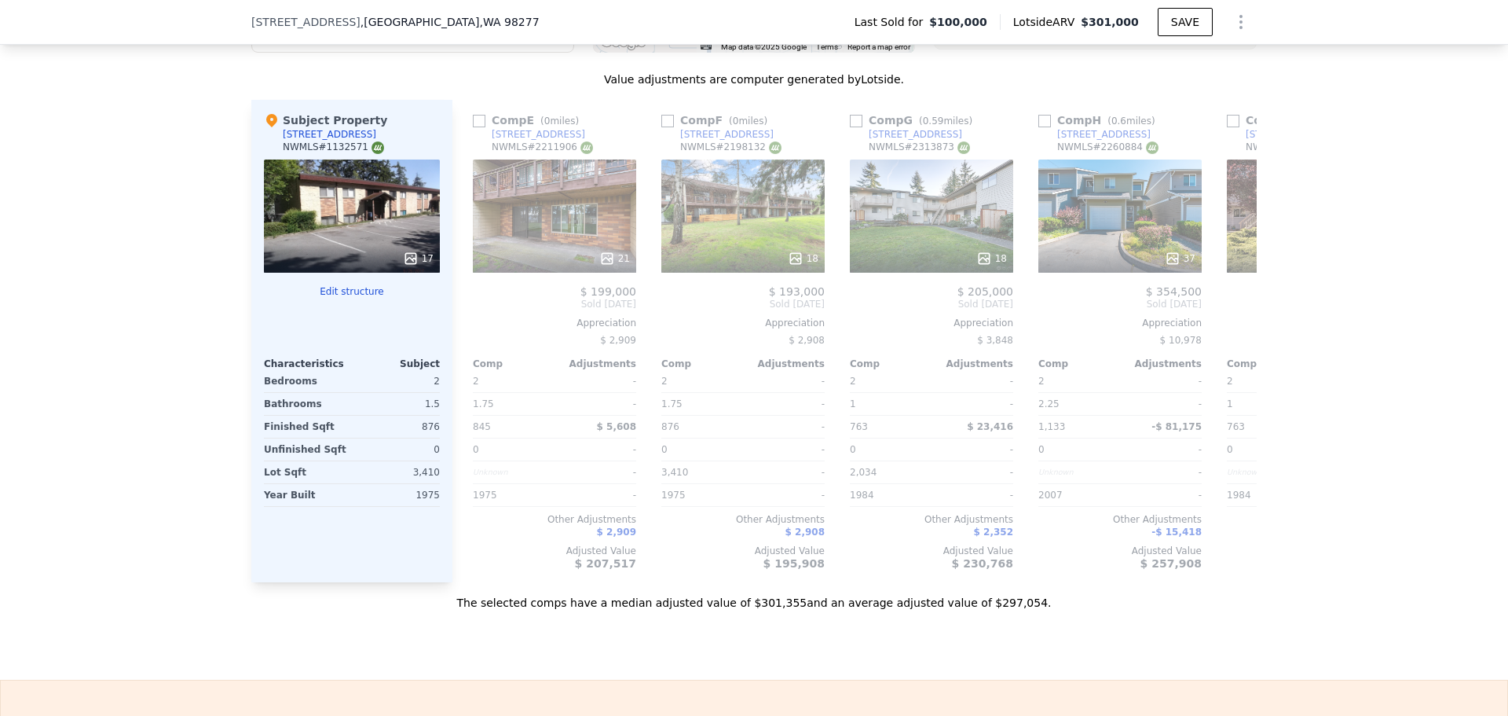
scroll to position [0, 754]
click at [467, 310] on icon at bounding box center [471, 304] width 9 height 16
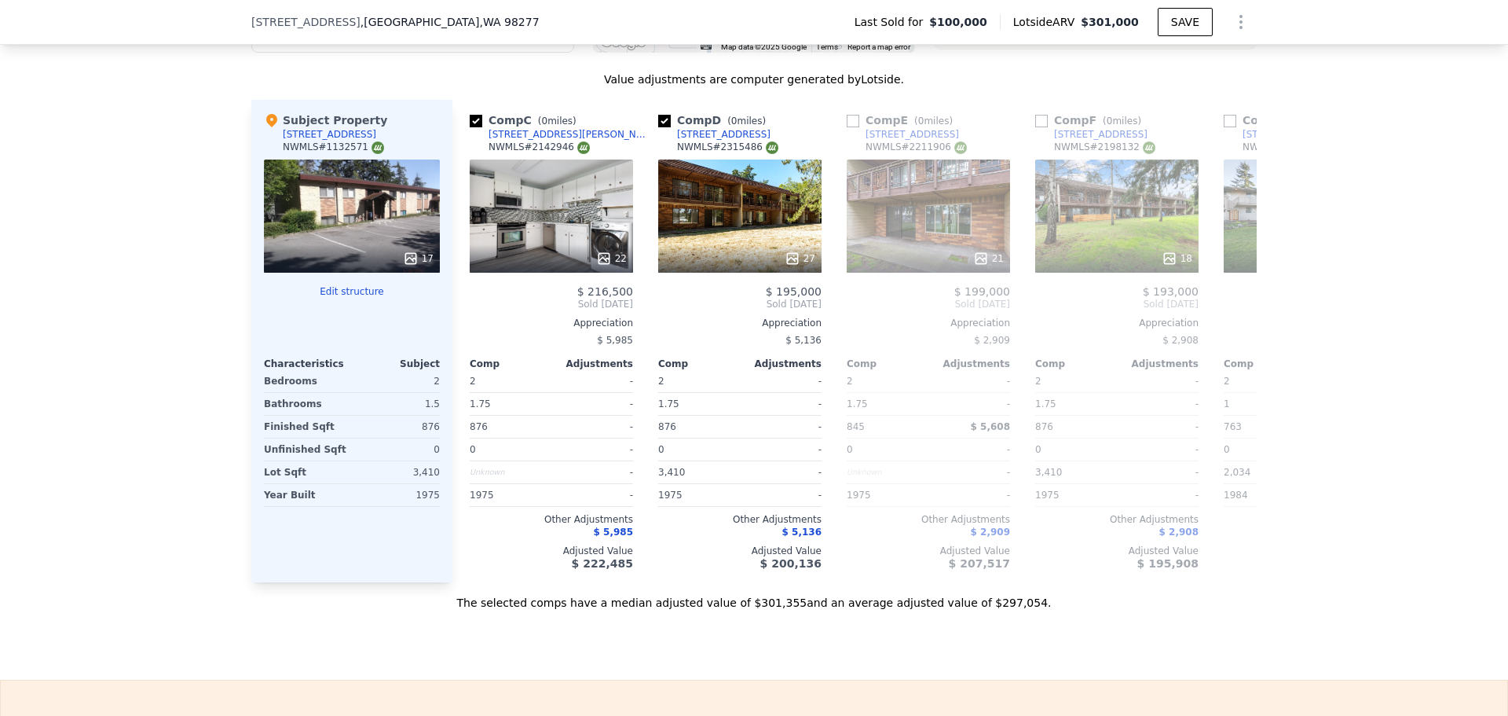
scroll to position [0, 377]
click at [606, 266] on icon at bounding box center [606, 259] width 16 height 16
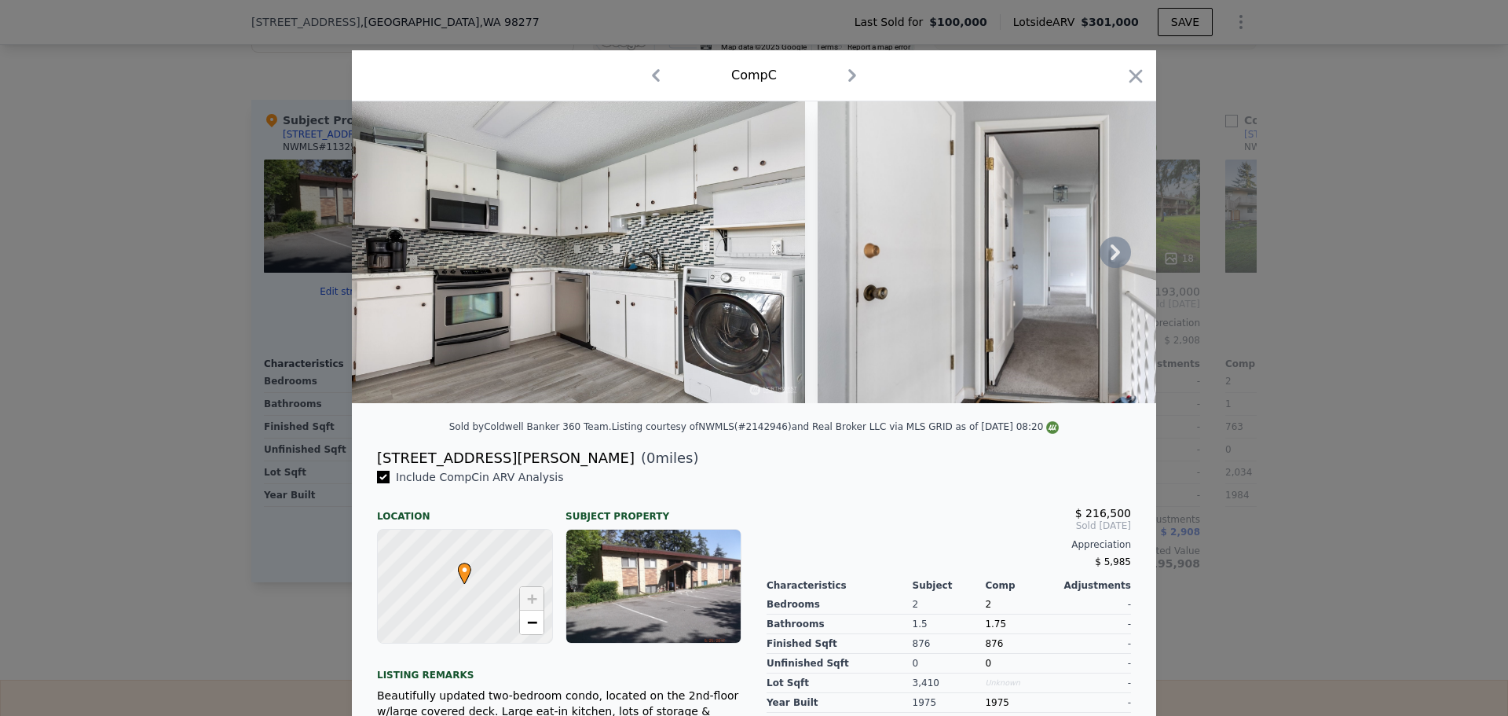
click at [1105, 259] on icon at bounding box center [1115, 251] width 31 height 31
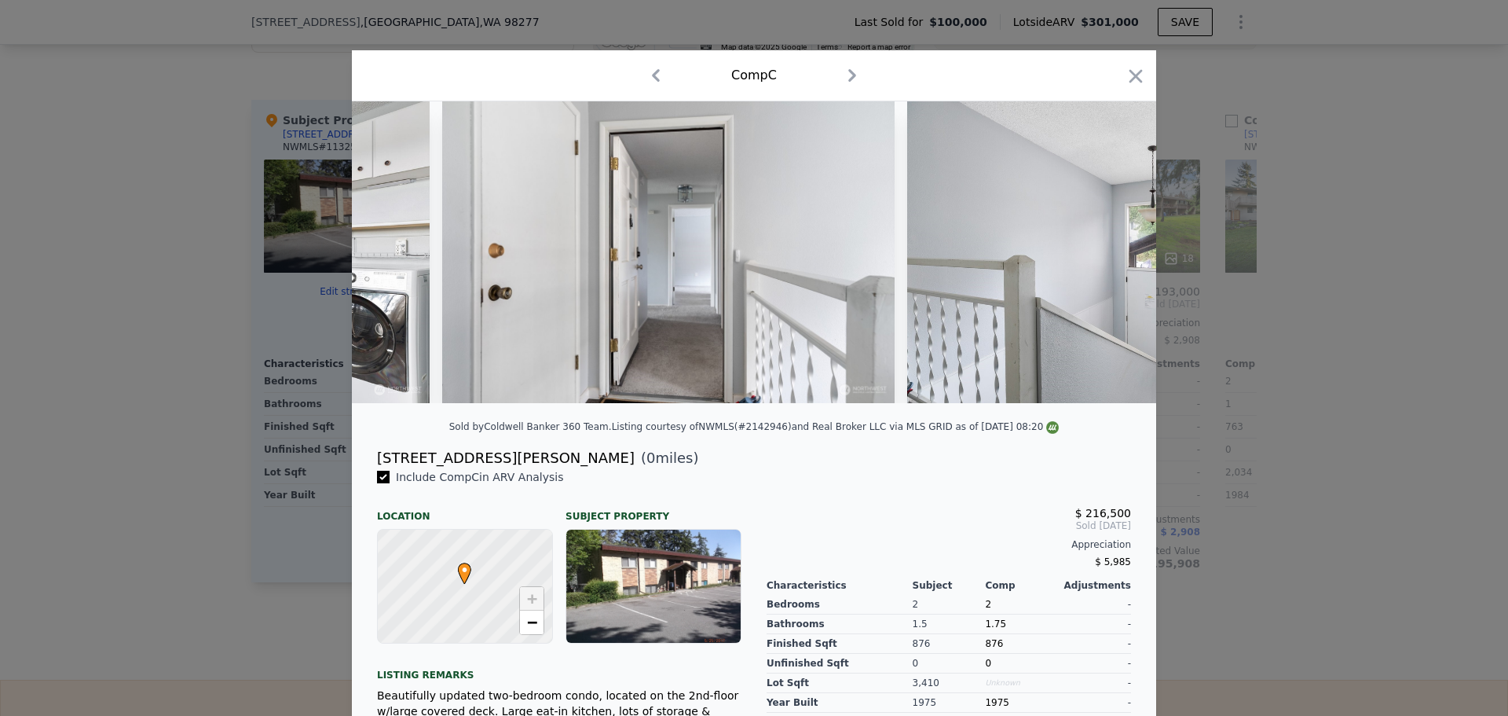
scroll to position [0, 377]
click at [1102, 260] on div at bounding box center [754, 252] width 805 height 302
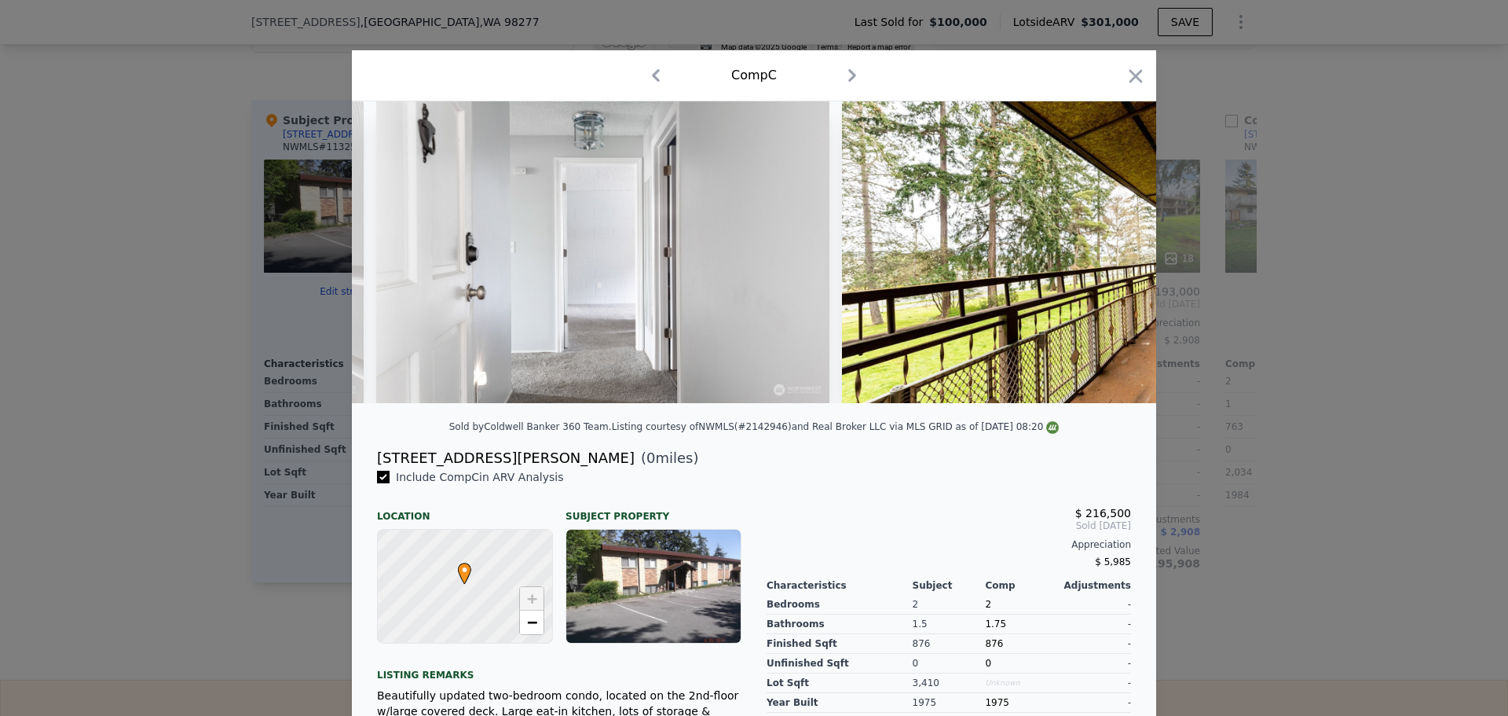
scroll to position [0, 7553]
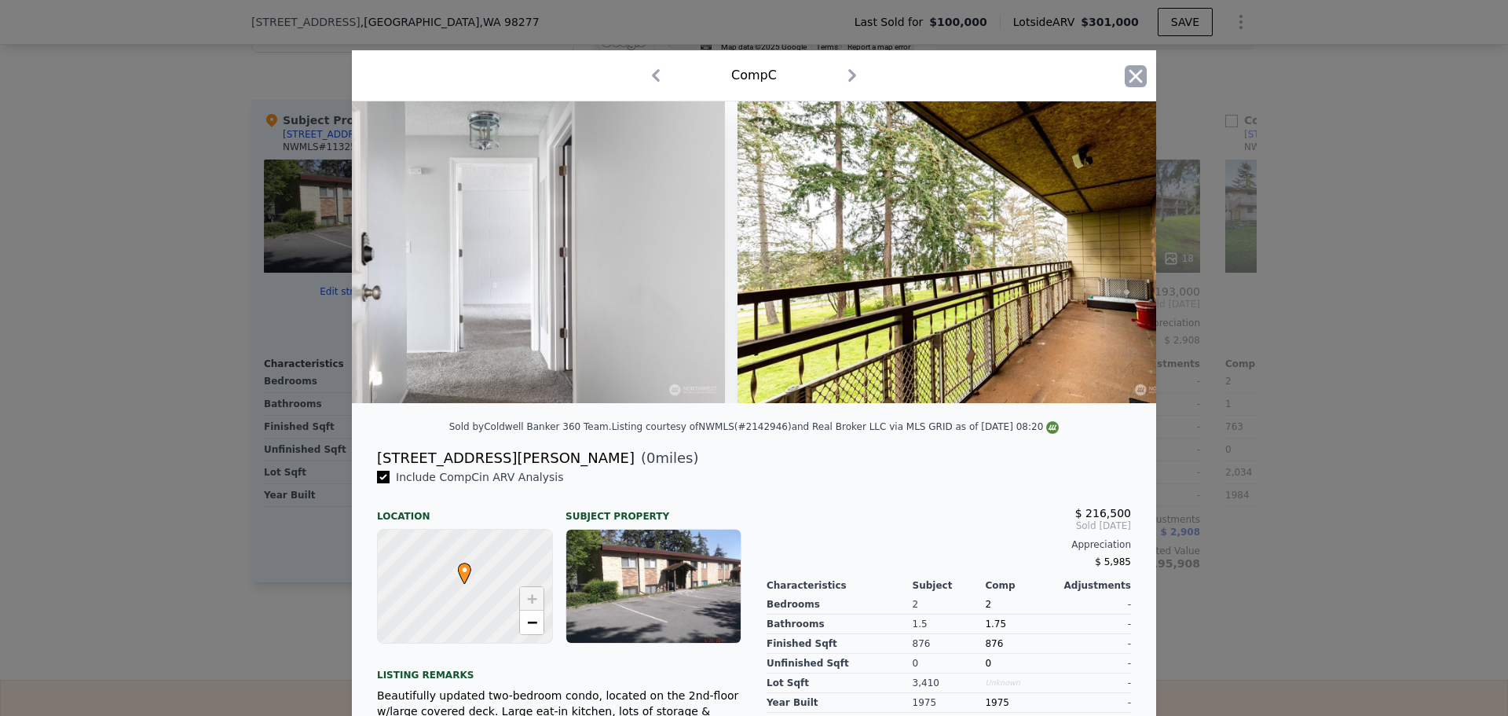
click at [1133, 66] on icon "button" at bounding box center [1136, 76] width 22 height 22
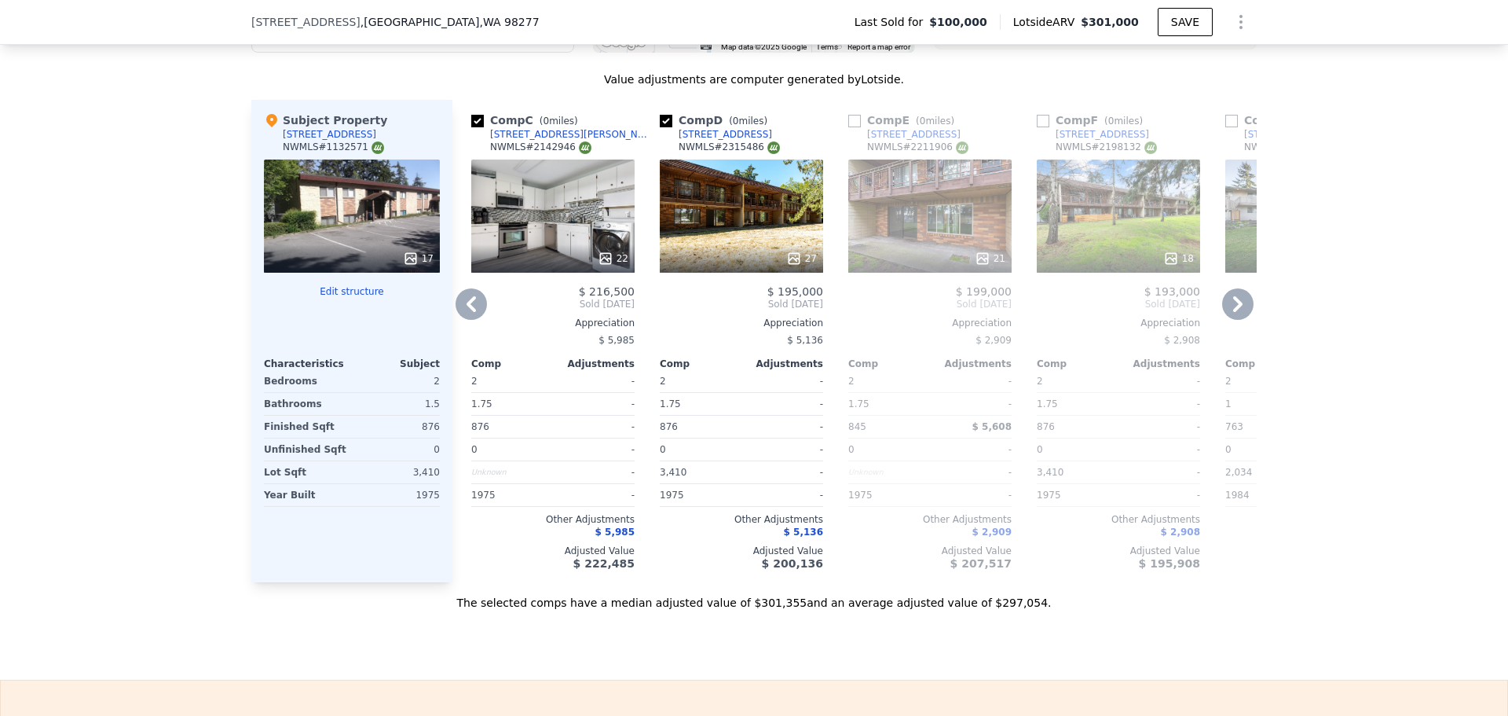
click at [791, 266] on icon at bounding box center [794, 259] width 16 height 16
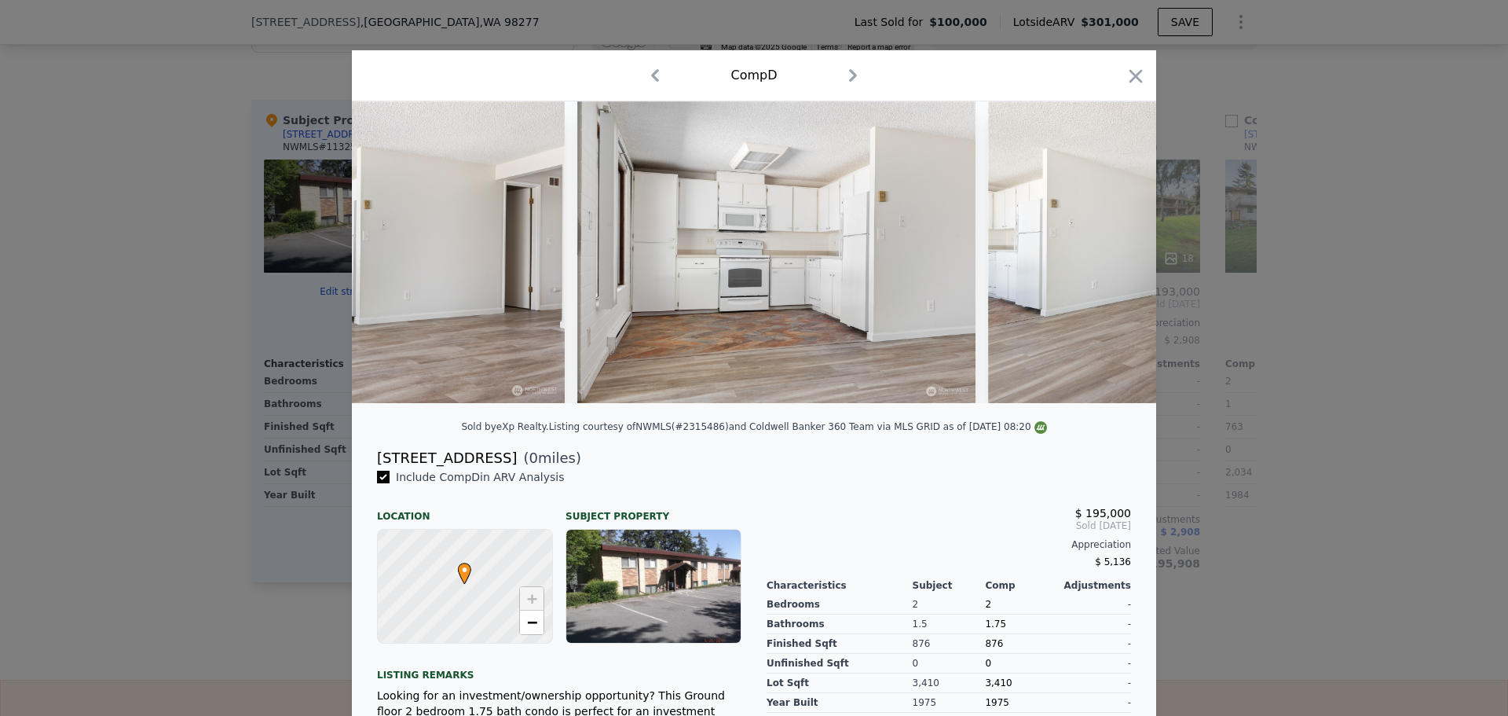
scroll to position [0, 9217]
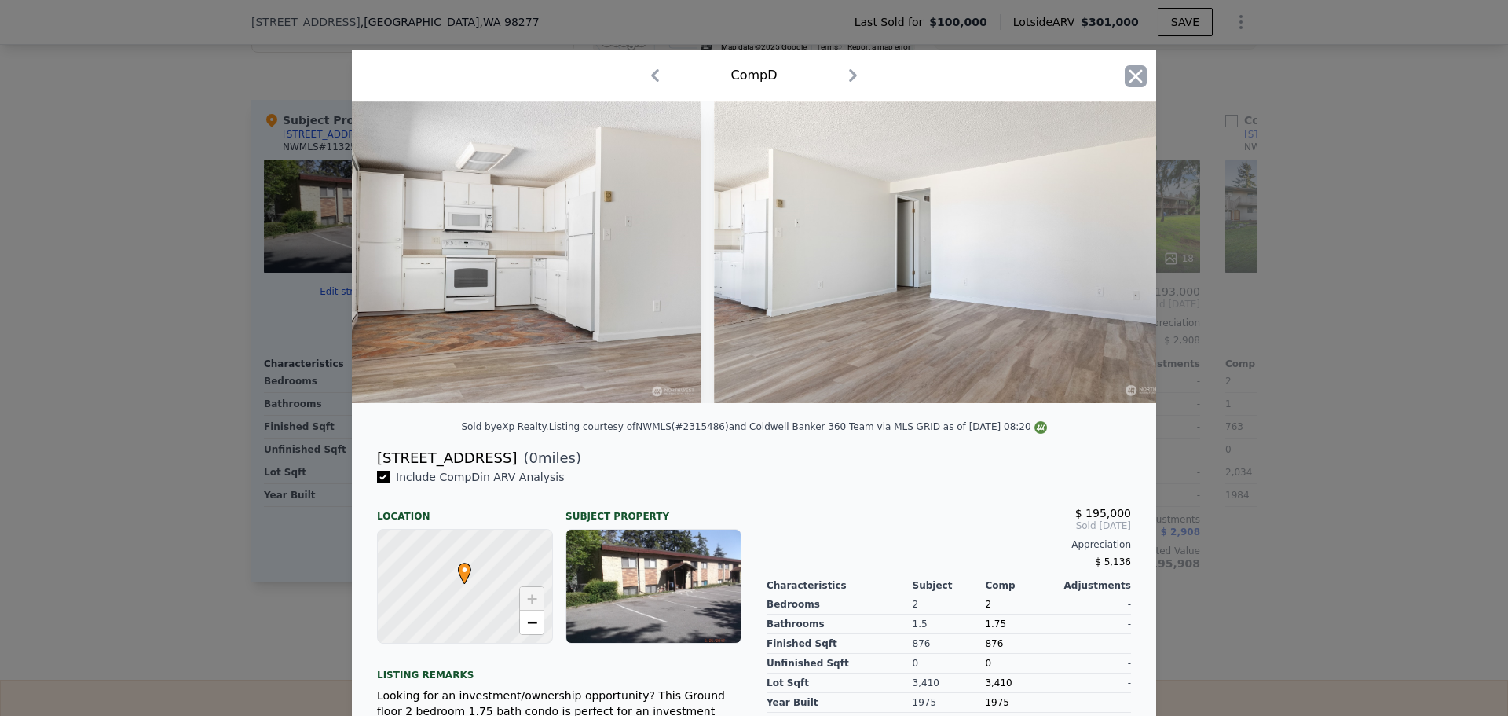
click at [1126, 73] on icon "button" at bounding box center [1136, 76] width 22 height 22
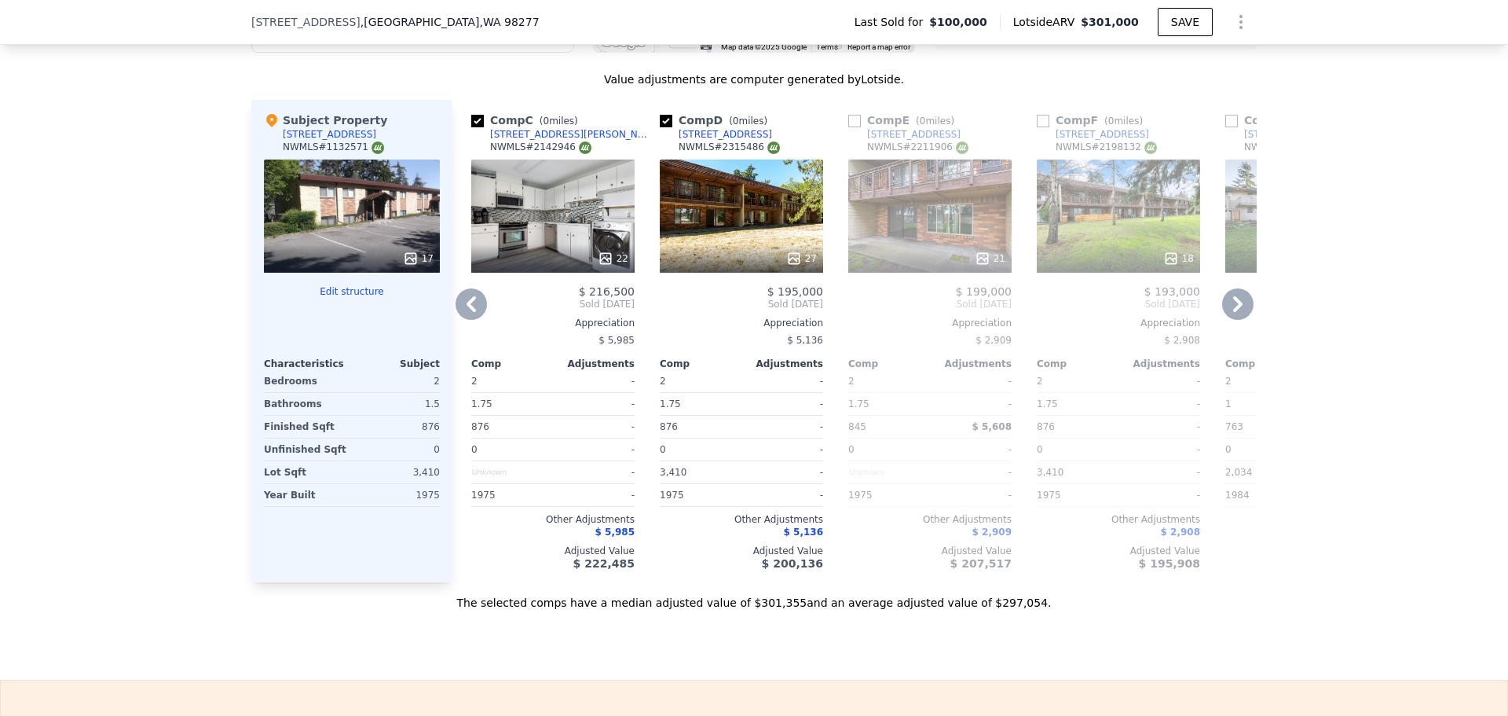
click at [1233, 310] on icon at bounding box center [1237, 304] width 9 height 16
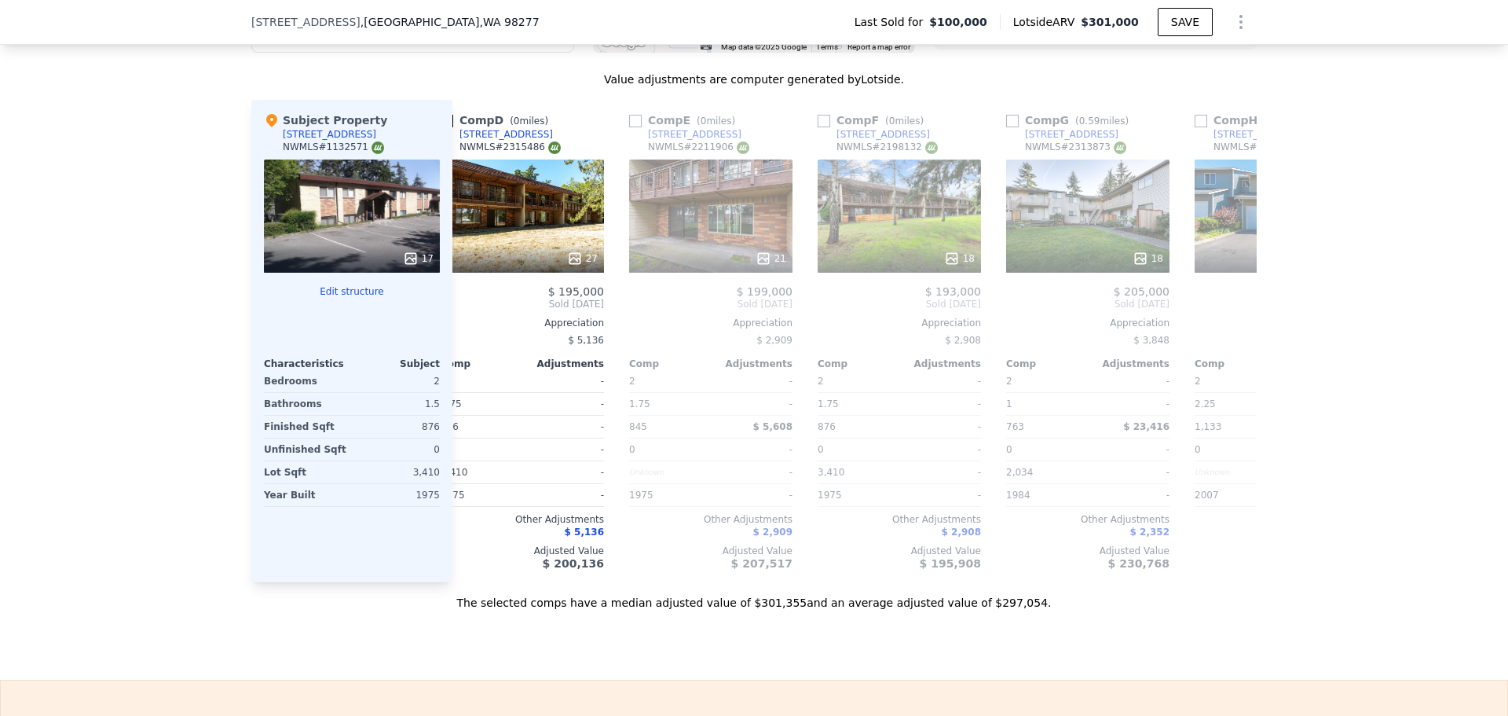
scroll to position [0, 754]
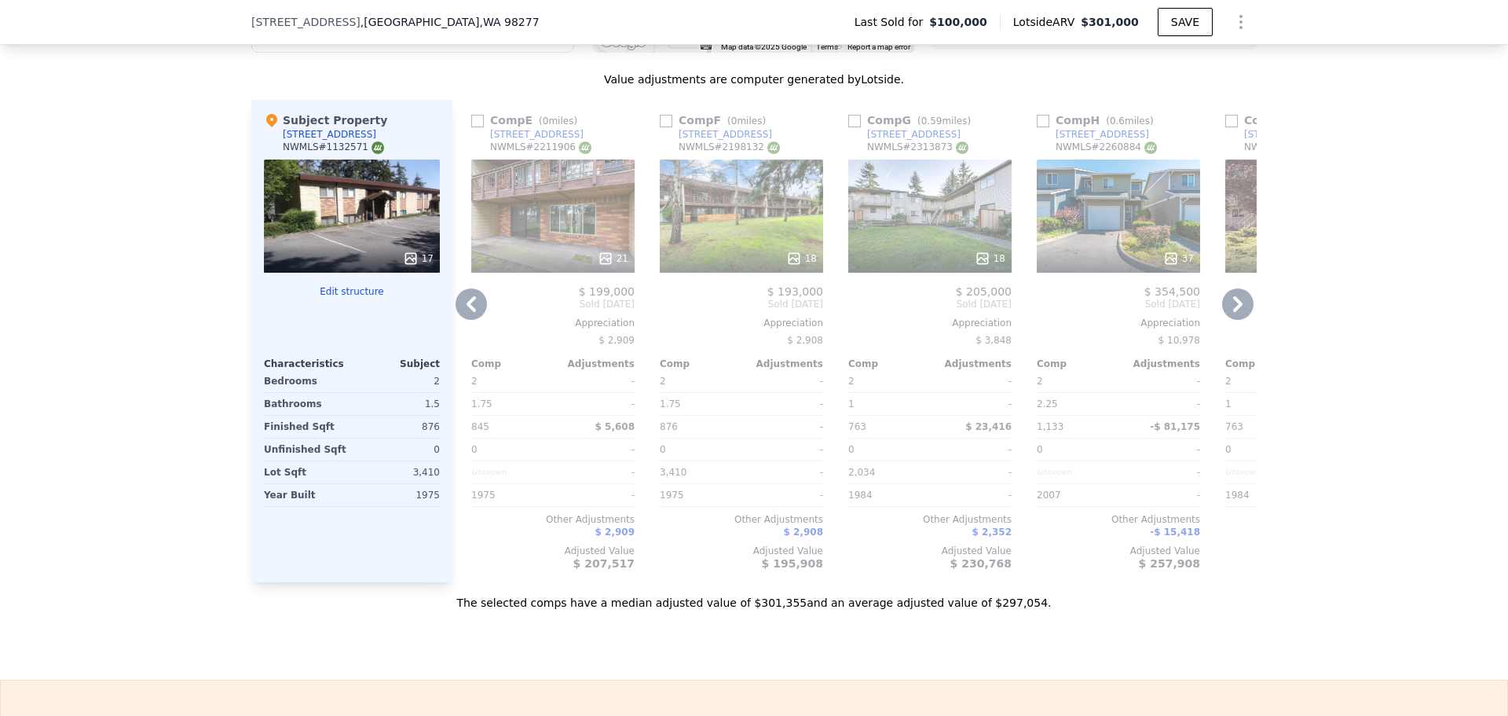
click at [457, 316] on icon at bounding box center [471, 303] width 31 height 31
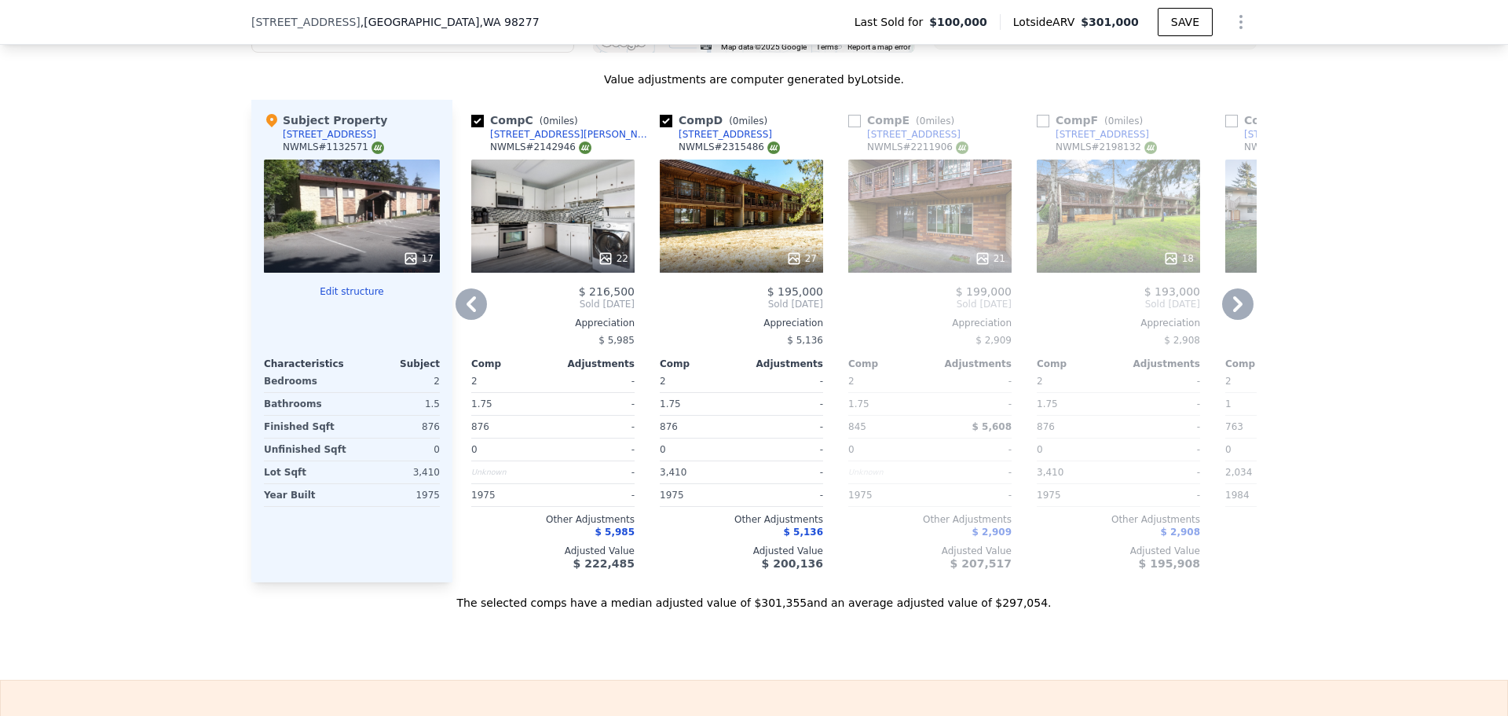
click at [460, 311] on icon at bounding box center [471, 303] width 31 height 31
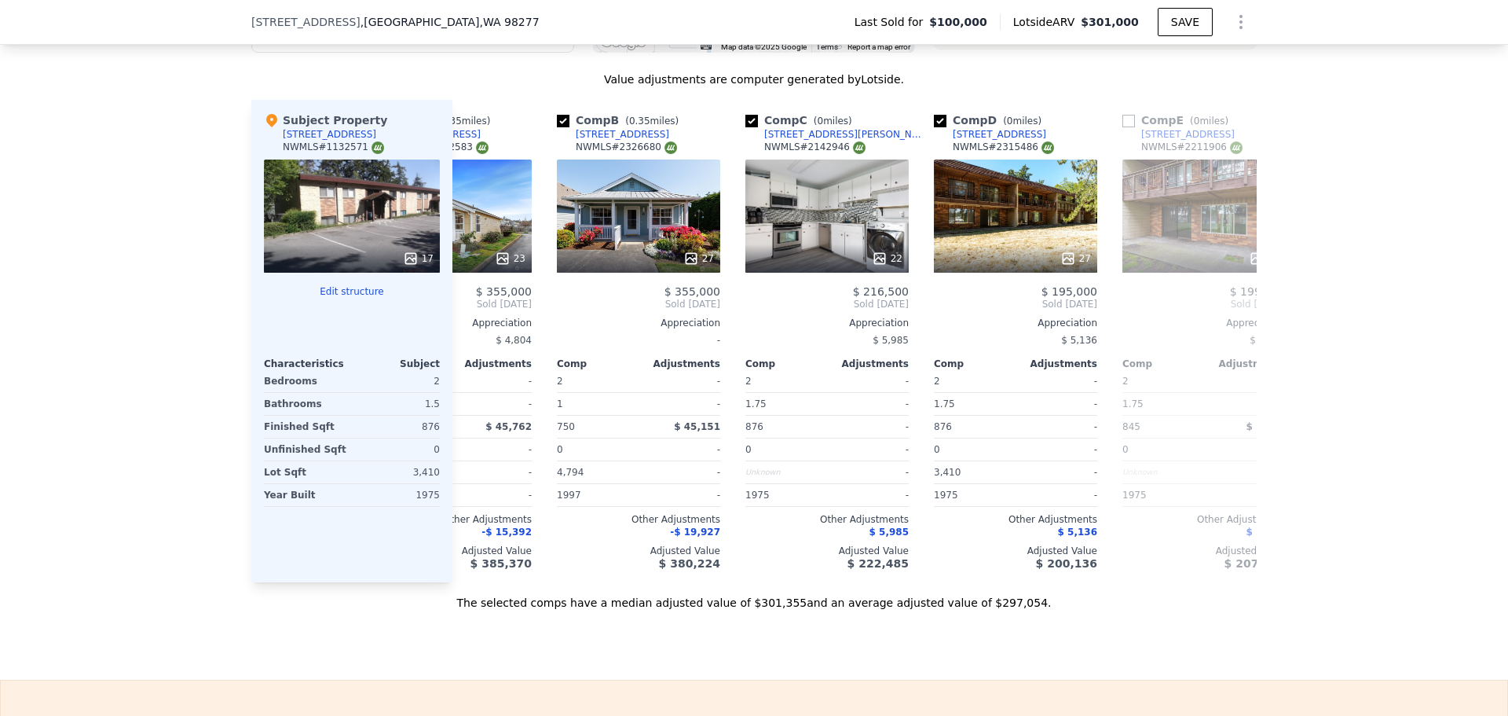
scroll to position [0, 0]
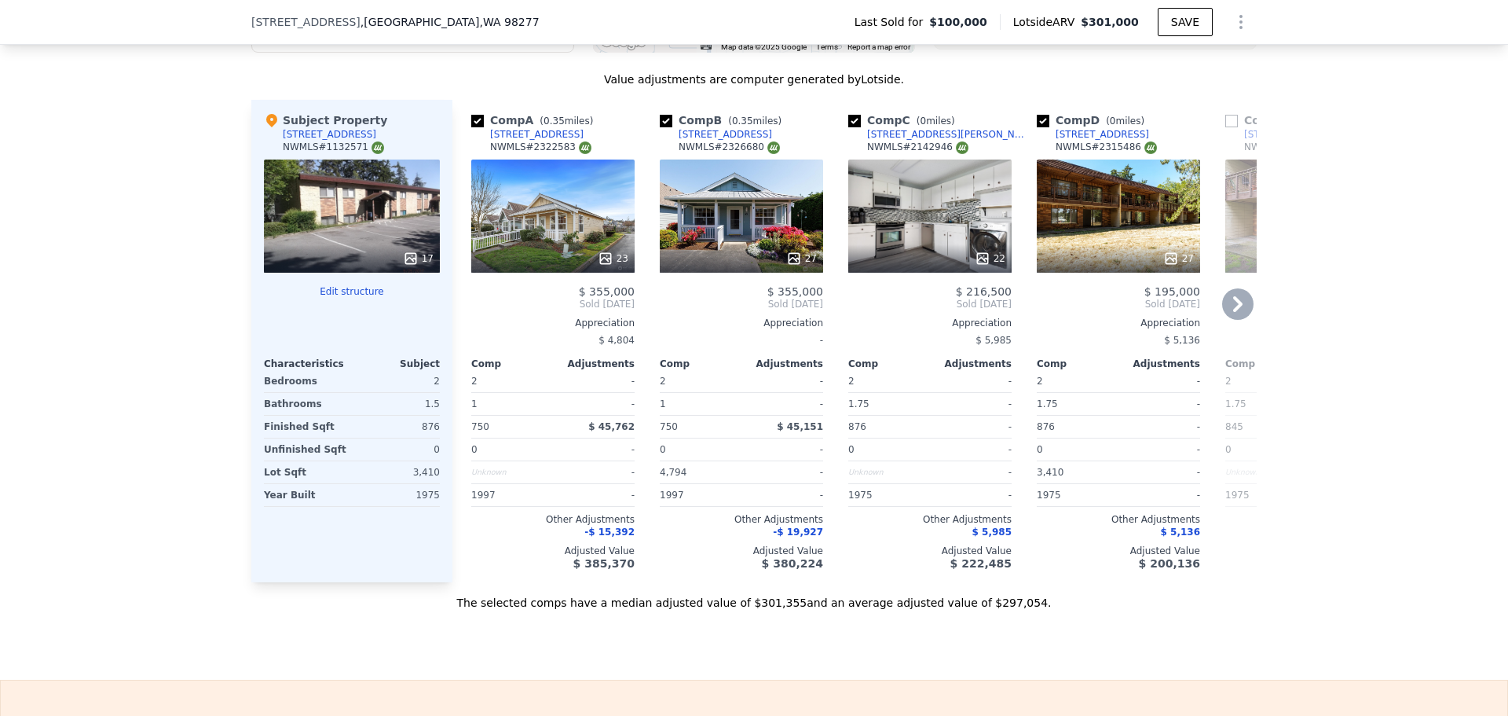
click at [465, 311] on div "Comp A ( 0.35 miles) [STREET_ADDRESS] Apt 46 NWMLS # 2322583 23 $ 355,000 Sold …" at bounding box center [553, 341] width 176 height 482
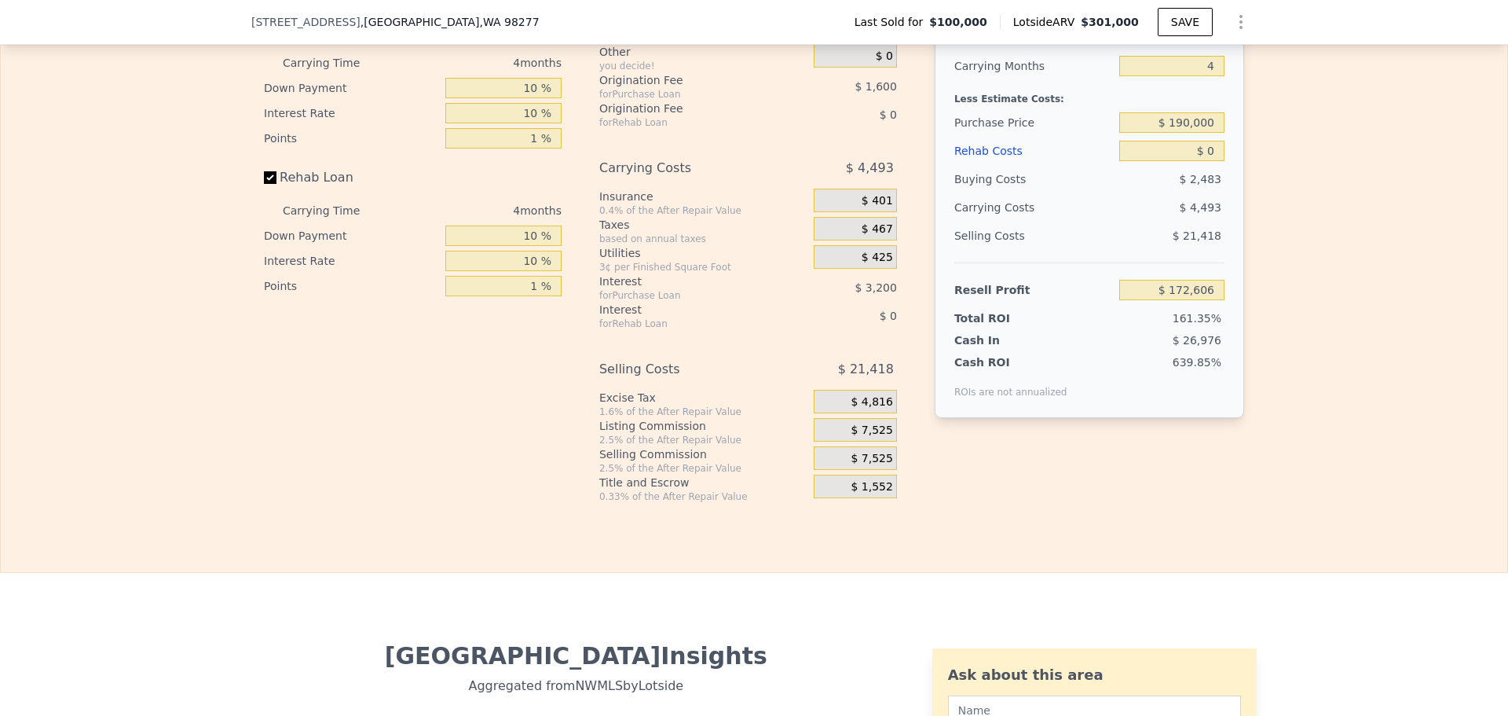
scroll to position [2430, 0]
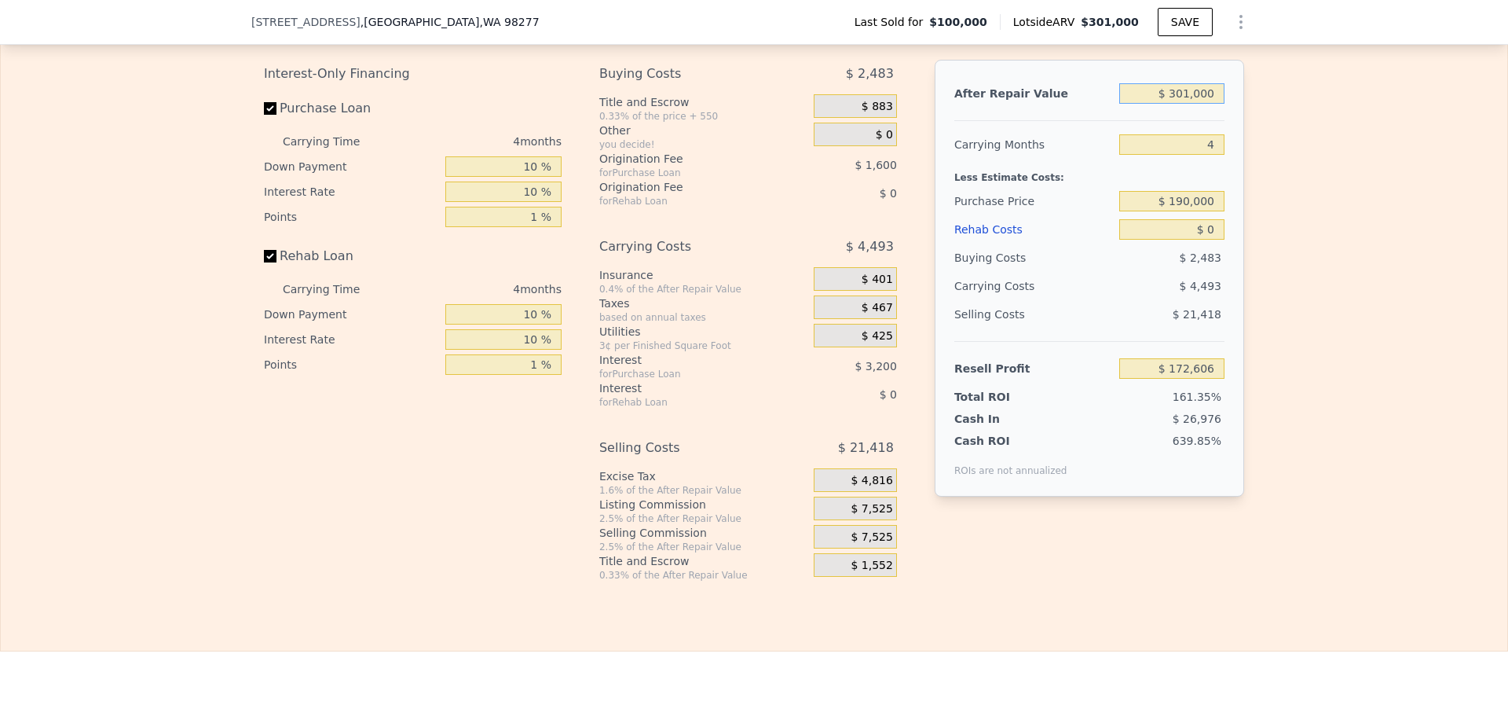
click at [1193, 104] on input "$ 301,000" at bounding box center [1172, 93] width 105 height 20
type input "$ 2"
type input "-$ 107,123"
type input "$ 215,000"
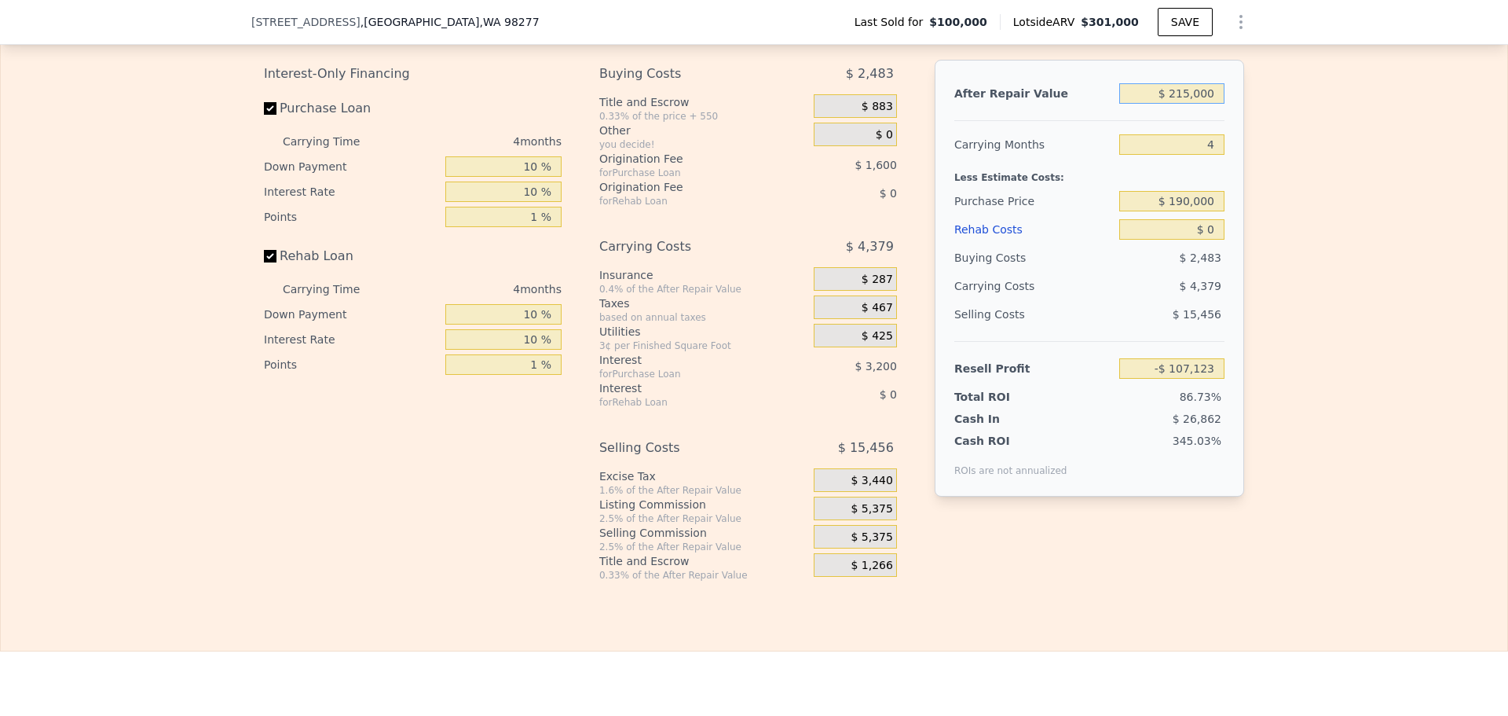
type input "$ 92,682"
type input "$ 215,000"
click at [1208, 155] on input "4" at bounding box center [1172, 144] width 105 height 20
click at [1197, 211] on input "$ 190,000" at bounding box center [1172, 201] width 105 height 20
click at [1251, 222] on div "Edit the assumptions in yellow boxes. Input profit to calculate an offer price.…" at bounding box center [754, 289] width 1006 height 585
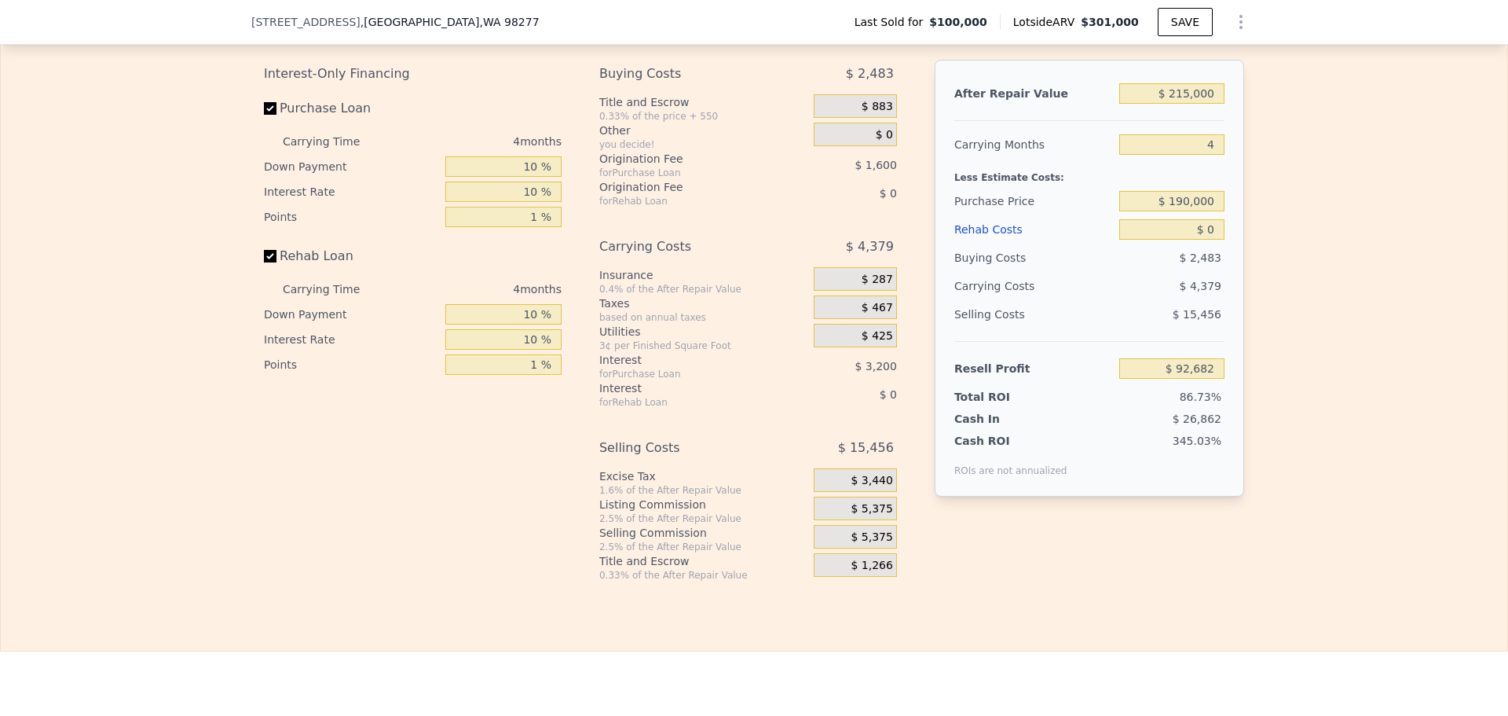
type input "-$ 1,938"
drag, startPoint x: 1172, startPoint y: 223, endPoint x: 1182, endPoint y: 223, distance: 9.4
click at [1182, 211] on input "$ 190,000" at bounding box center [1172, 201] width 105 height 20
type input "$ 150,000"
click at [1277, 229] on div "Edit the assumptions in yellow boxes. Input profit to calculate an offer price.…" at bounding box center [754, 289] width 1507 height 585
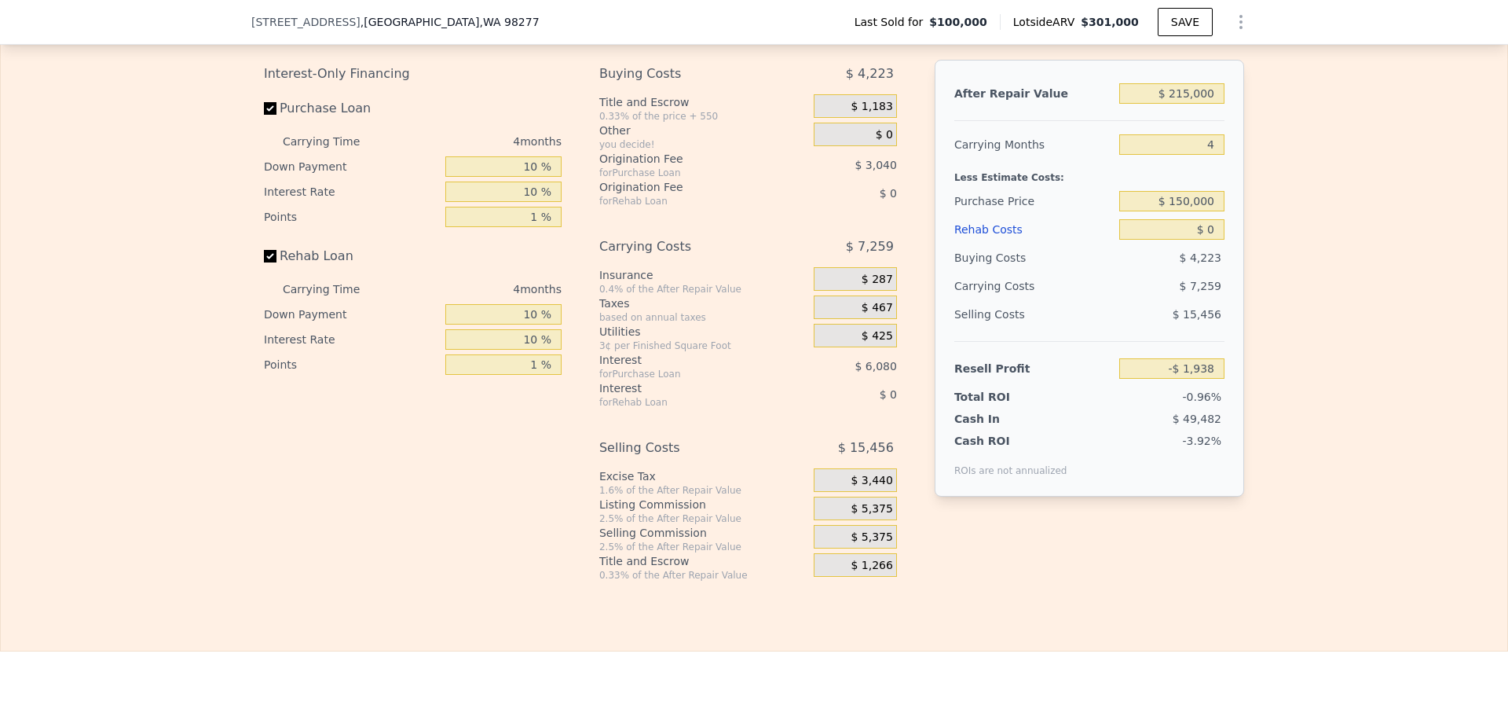
type input "$ 40,115"
click at [1213, 240] on input "$ 0" at bounding box center [1172, 229] width 105 height 20
type input "$ 25,000"
type input "$ 13,915"
type input "$ 25,000"
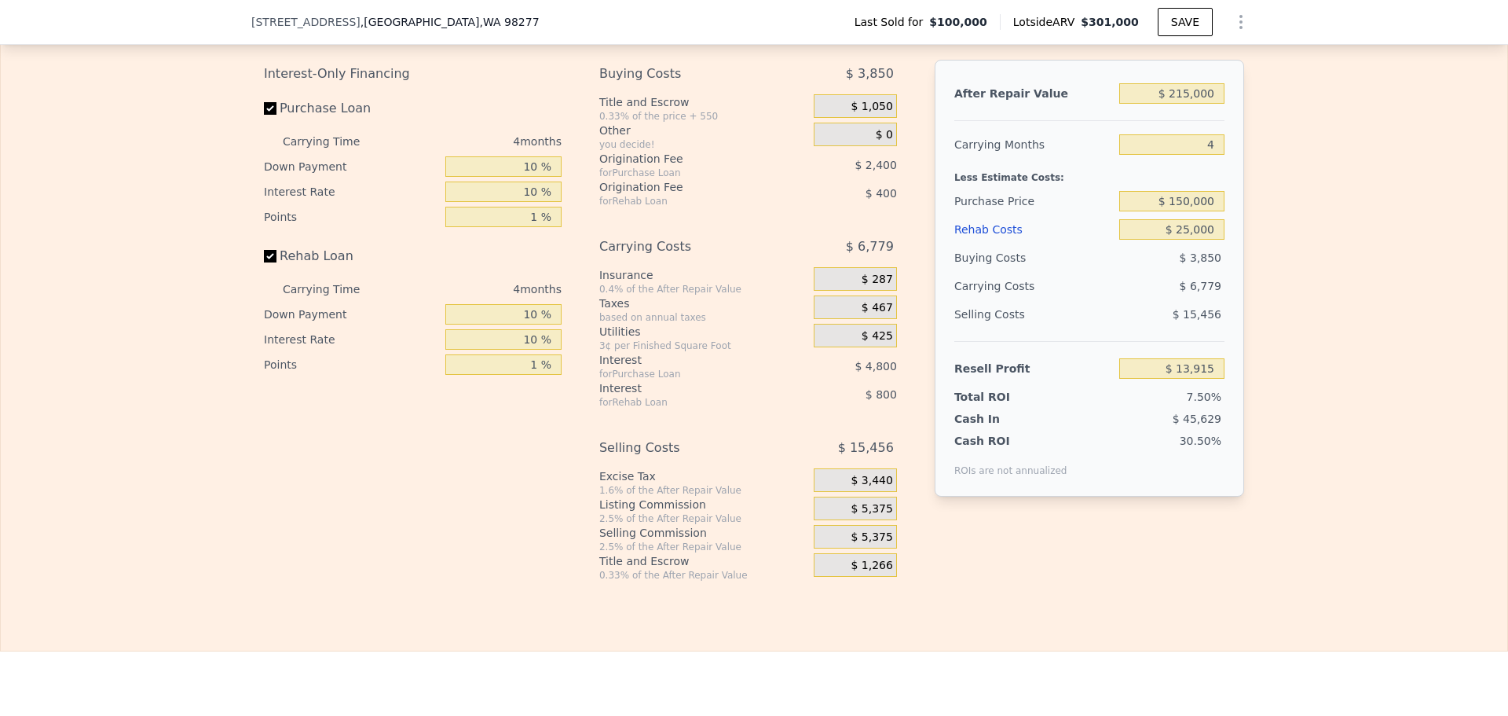
click at [1373, 206] on div "Edit the assumptions in yellow boxes. Input profit to calculate an offer price.…" at bounding box center [754, 289] width 1507 height 585
click at [1178, 211] on input "$ 150,000" at bounding box center [1172, 201] width 105 height 20
type input "$ 120,000"
click at [1286, 238] on div "Edit the assumptions in yellow boxes. Input profit to calculate an offer price.…" at bounding box center [754, 289] width 1507 height 585
type input "$ 45,455"
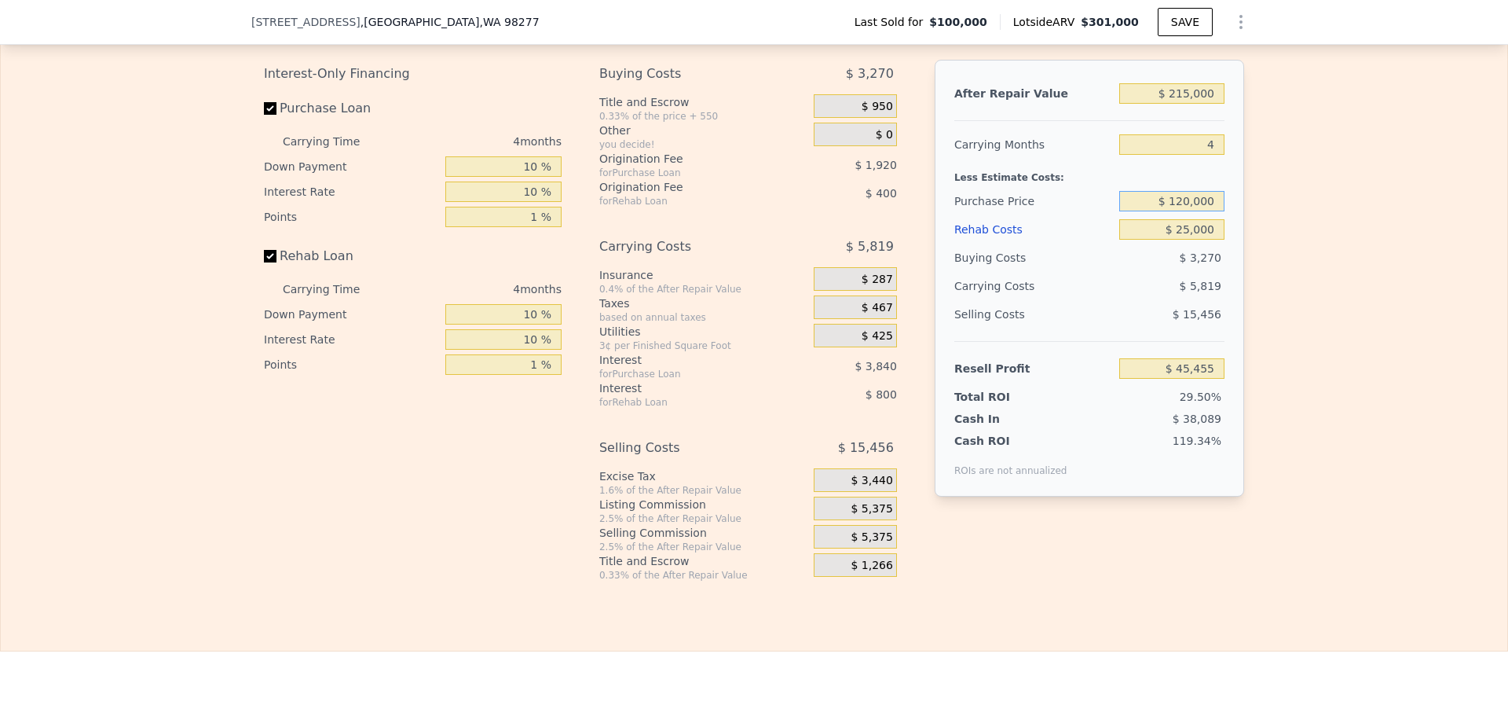
click at [1178, 211] on input "$ 120,000" at bounding box center [1172, 201] width 105 height 20
type input "$ 140,000"
drag, startPoint x: 1393, startPoint y: 247, endPoint x: 1369, endPoint y: 256, distance: 25.8
click at [1394, 247] on div "Edit the assumptions in yellow boxes. Input profit to calculate an offer price.…" at bounding box center [754, 289] width 1507 height 585
type input "$ 24,429"
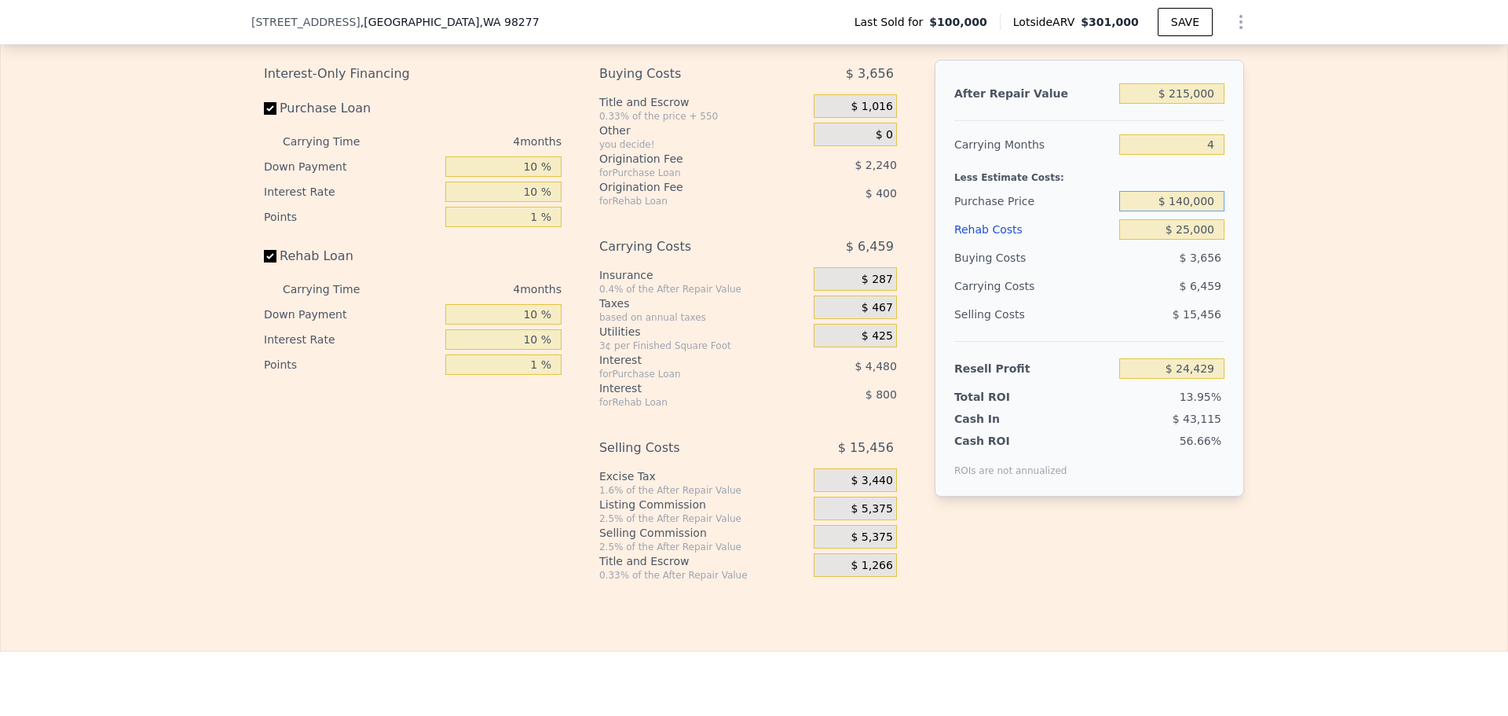
click at [1175, 211] on input "$ 140,000" at bounding box center [1172, 201] width 105 height 20
type input "$ 120,000"
click at [1331, 225] on div "Edit the assumptions in yellow boxes. Input profit to calculate an offer price.…" at bounding box center [754, 289] width 1507 height 585
type input "$ 45,455"
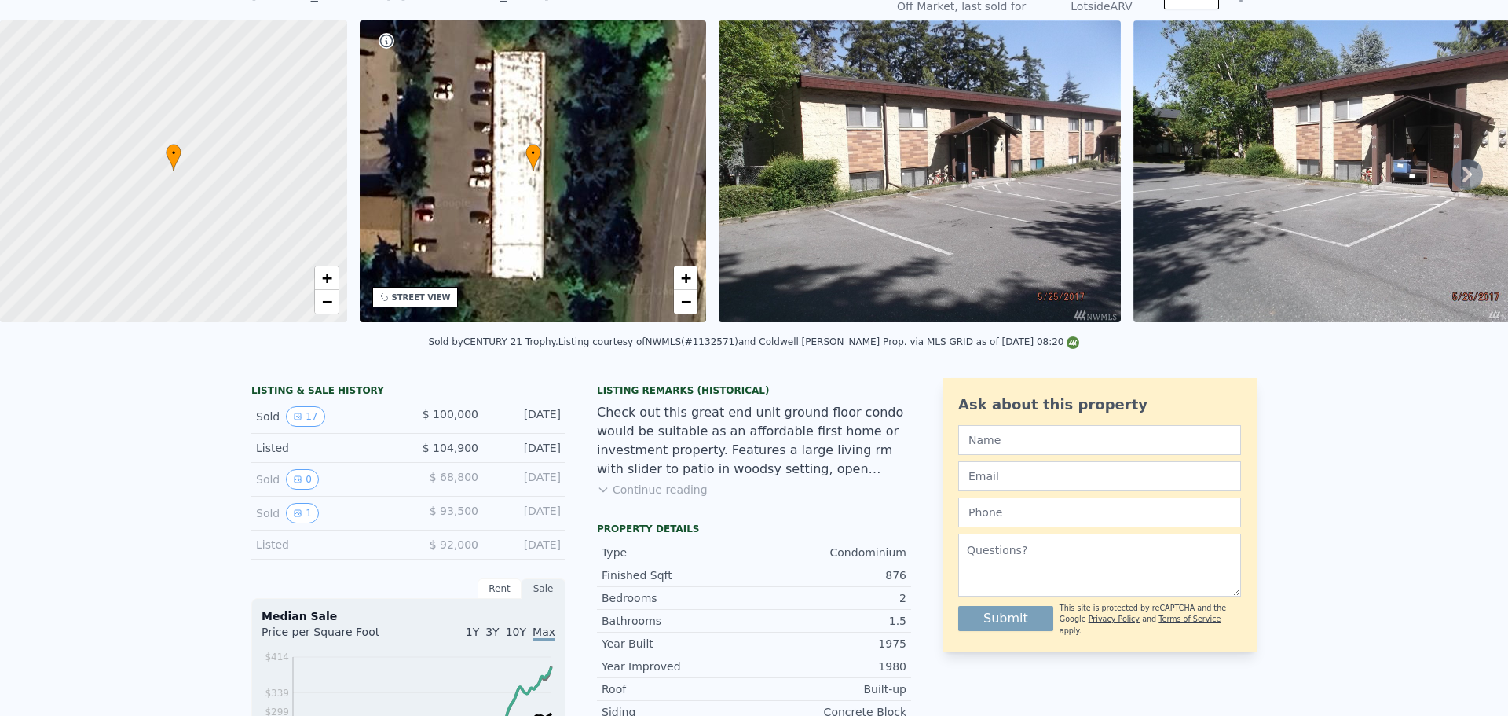
scroll to position [5, 0]
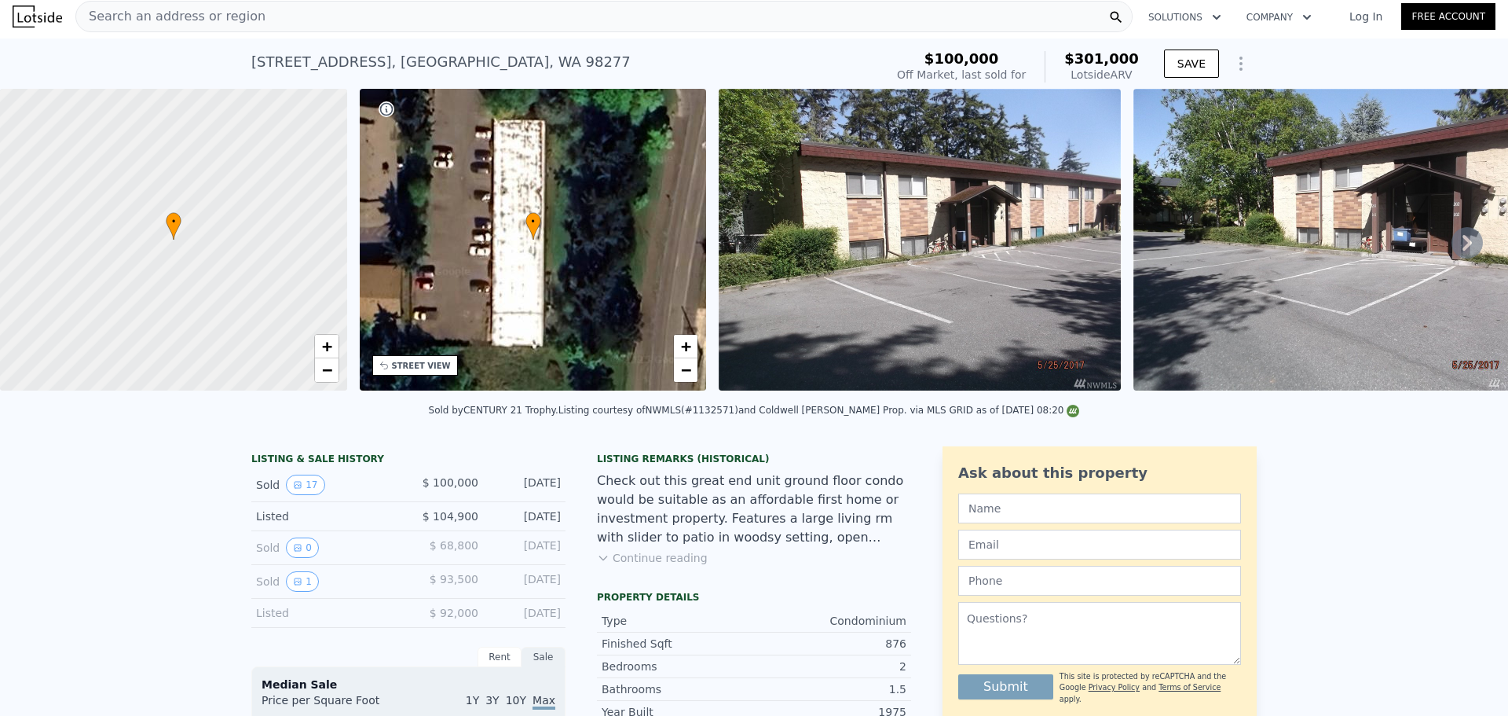
click at [191, 9] on span "Search an address or region" at bounding box center [170, 16] width 189 height 19
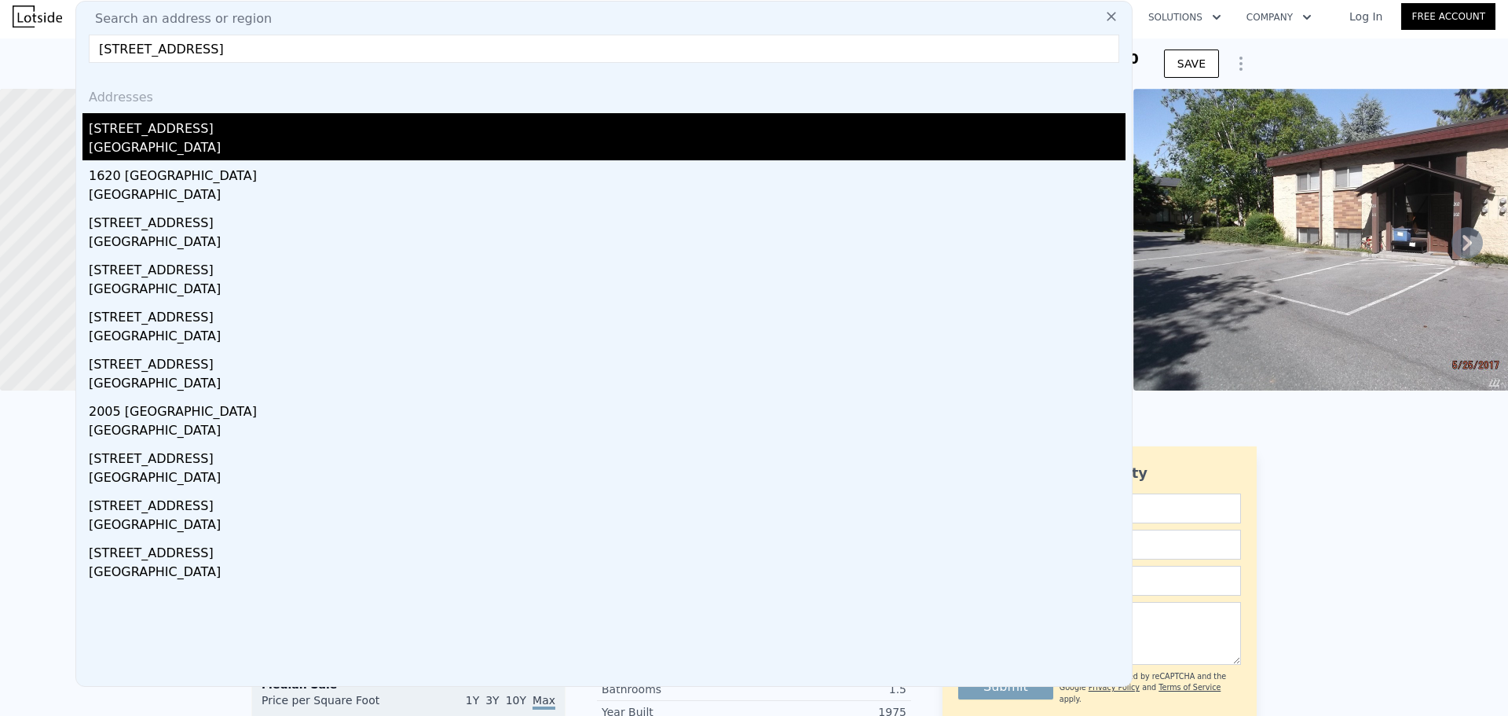
type input "[STREET_ADDRESS]"
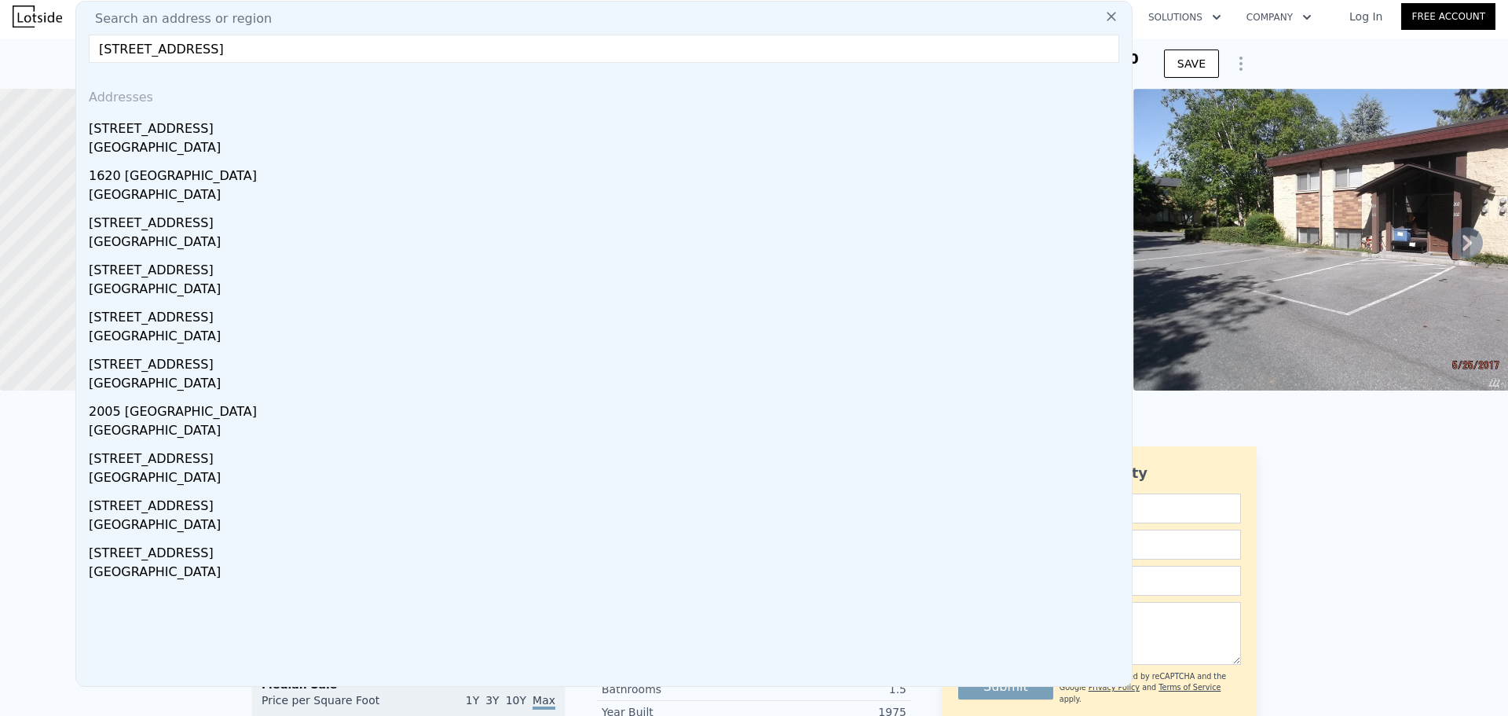
drag, startPoint x: 216, startPoint y: 142, endPoint x: 203, endPoint y: 122, distance: 24.0
click at [216, 142] on div "[GEOGRAPHIC_DATA]" at bounding box center [607, 149] width 1037 height 22
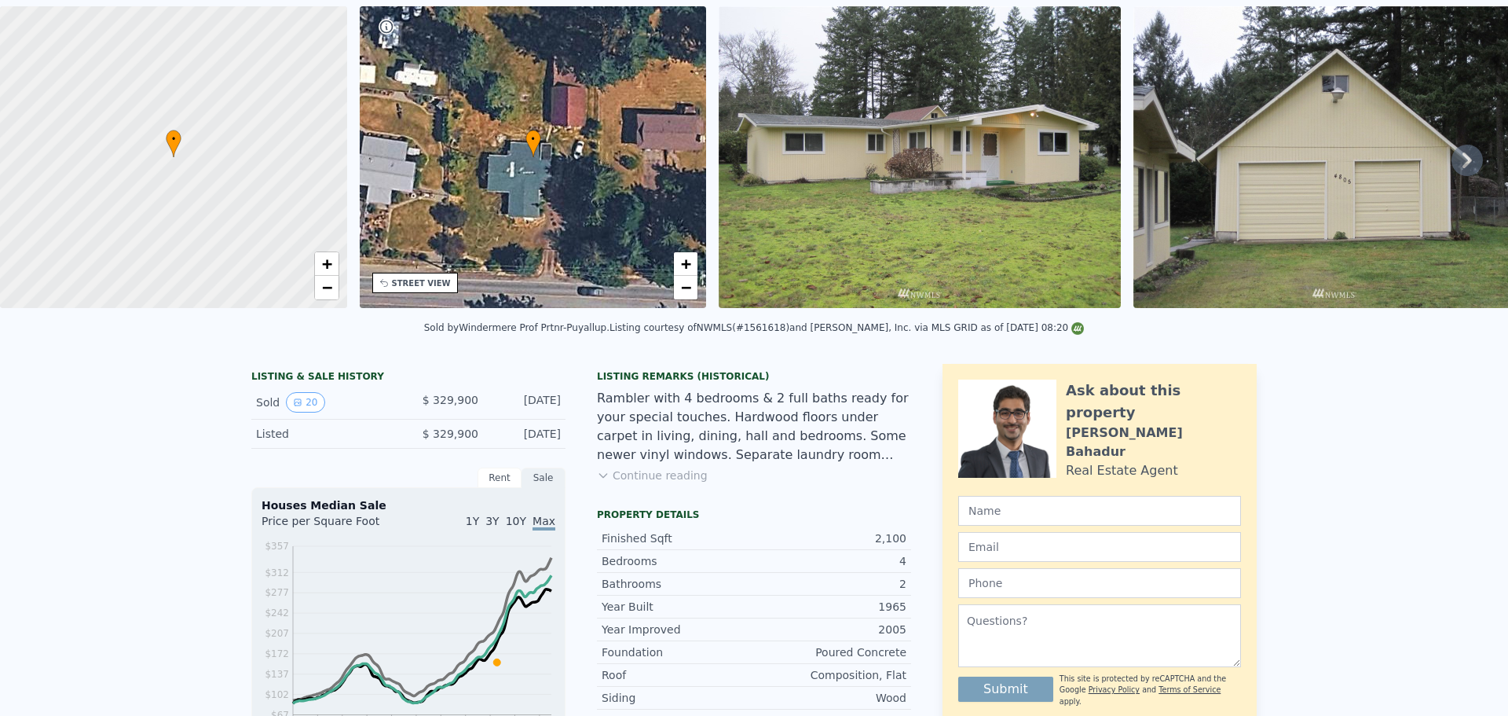
scroll to position [5, 0]
